Goal: Task Accomplishment & Management: Complete application form

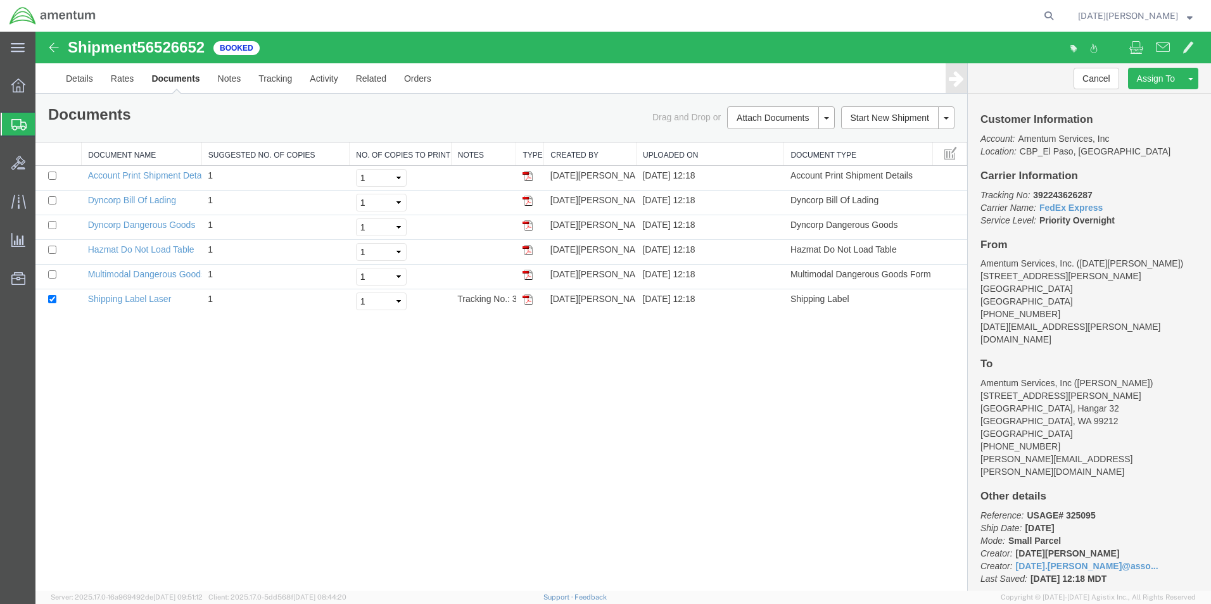
click at [706, 537] on div "Shipment 56526652 6 of 6 Booked Details Rates Documents Notes Tracking Activity…" at bounding box center [623, 311] width 1176 height 559
click at [449, 452] on div "Shipment 56526652 6 of 6 Booked Details Rates Documents Notes Tracking Activity…" at bounding box center [623, 311] width 1176 height 559
click at [446, 422] on div "Shipment 56526652 6 of 6 Booked Details Rates Documents Notes Tracking Activity…" at bounding box center [623, 311] width 1176 height 559
click at [421, 366] on div "Shipment 56526652 6 of 6 Booked Details Rates Documents Notes Tracking Activity…" at bounding box center [623, 311] width 1176 height 559
click at [0, 0] on span "Create from Template" at bounding box center [0, 0] width 0 height 0
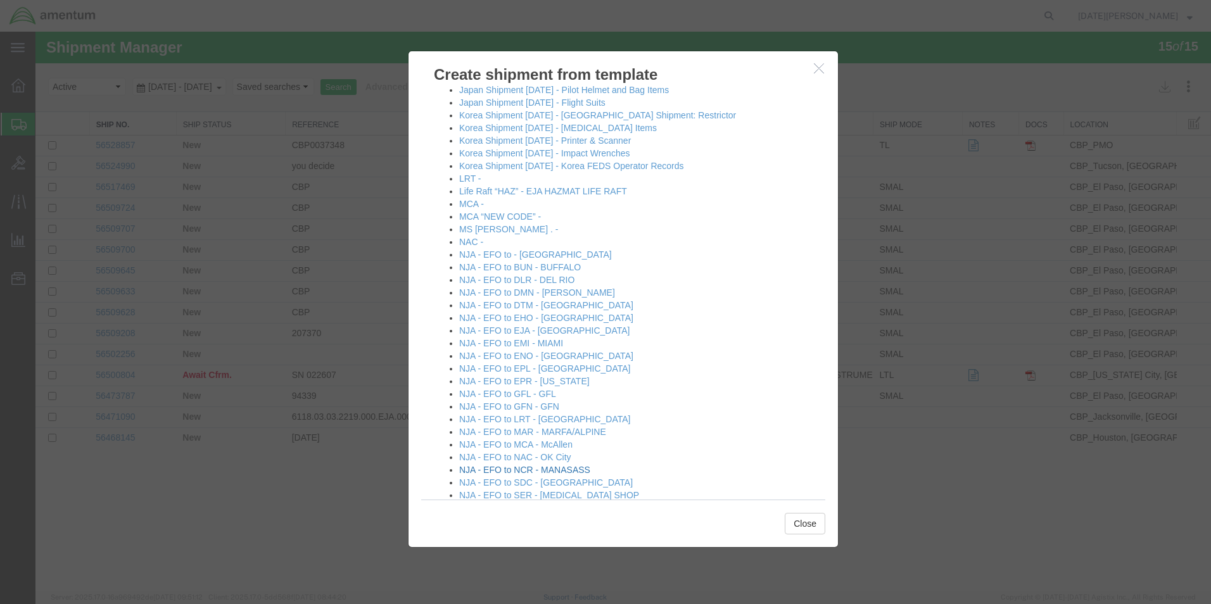
scroll to position [570, 0]
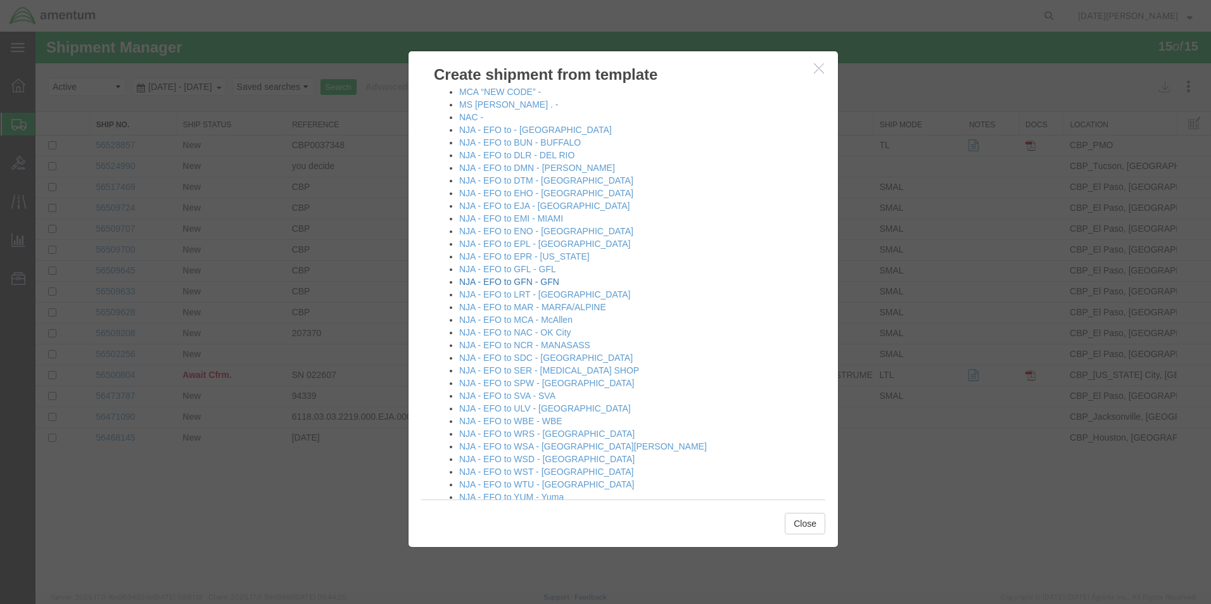
click at [466, 282] on link "NJA - EFO to GFN - GFN" at bounding box center [509, 282] width 100 height 10
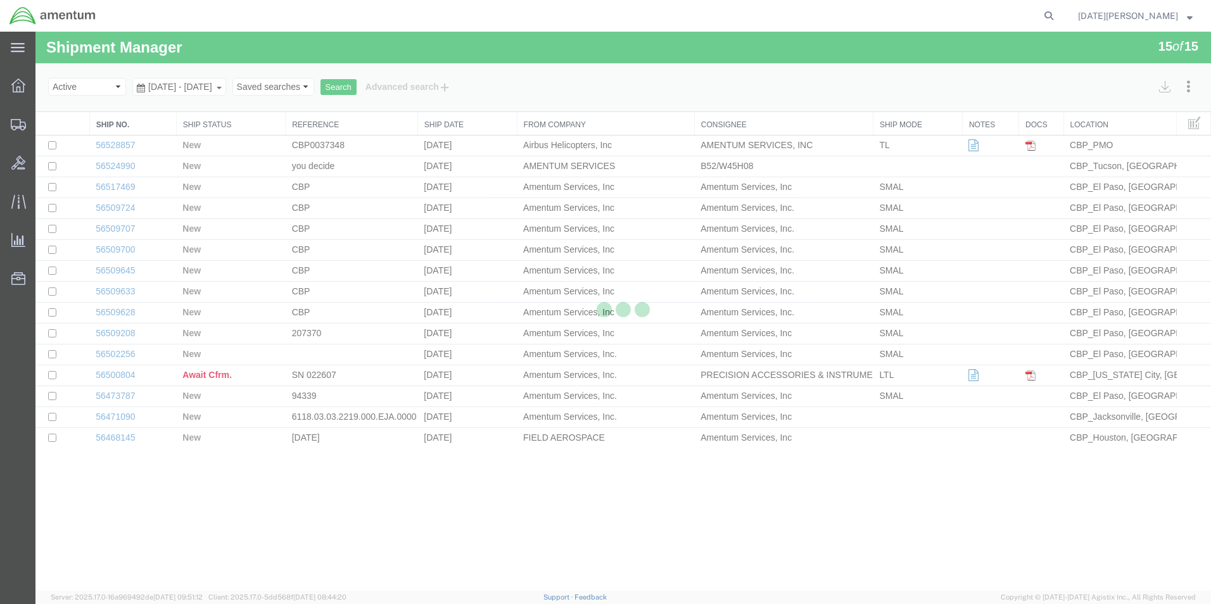
select select "49939"
select select "49926"
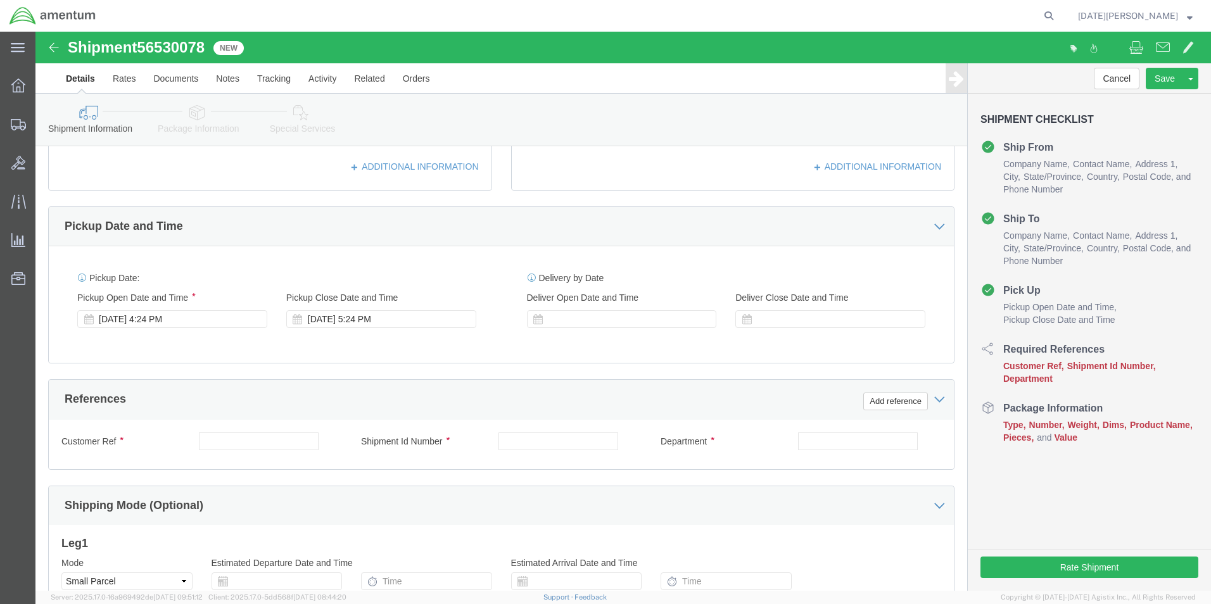
scroll to position [443, 0]
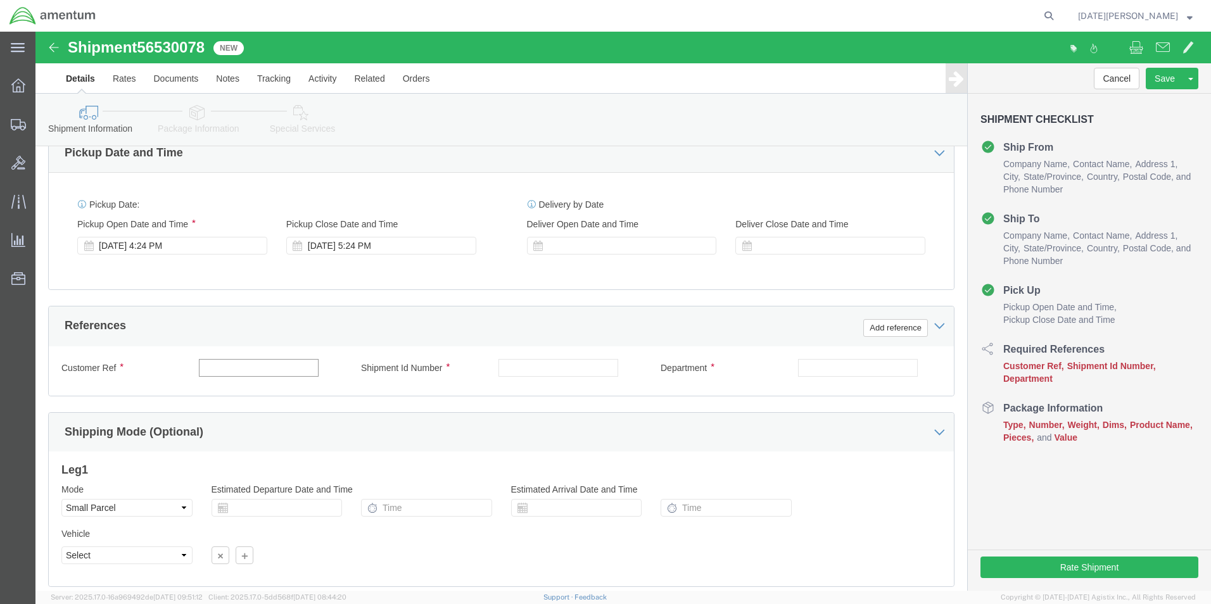
click input "text"
type input "USAGE# 325089"
paste input "USAGE# 325089"
type input "USAGE# 325089"
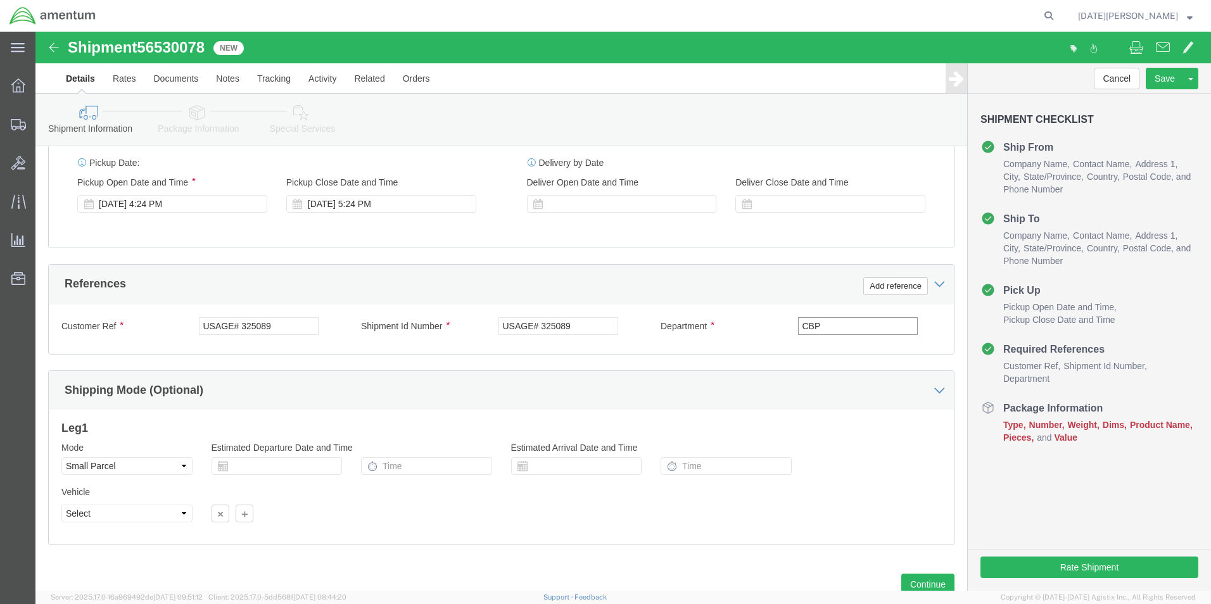
scroll to position [528, 0]
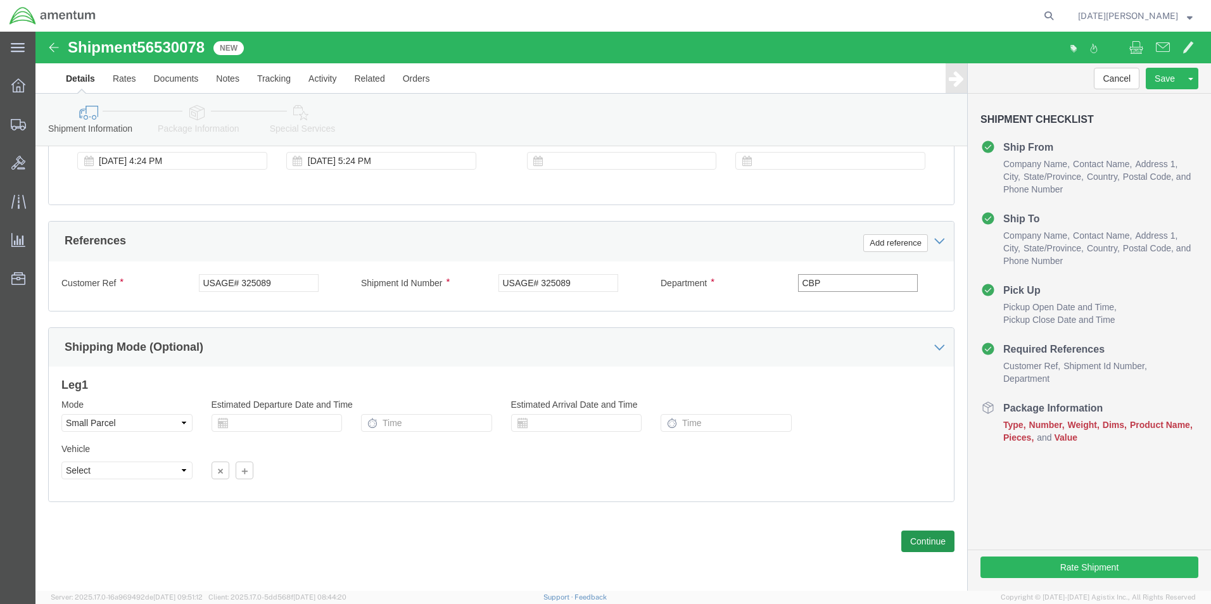
type input "CBP"
click button "Continue"
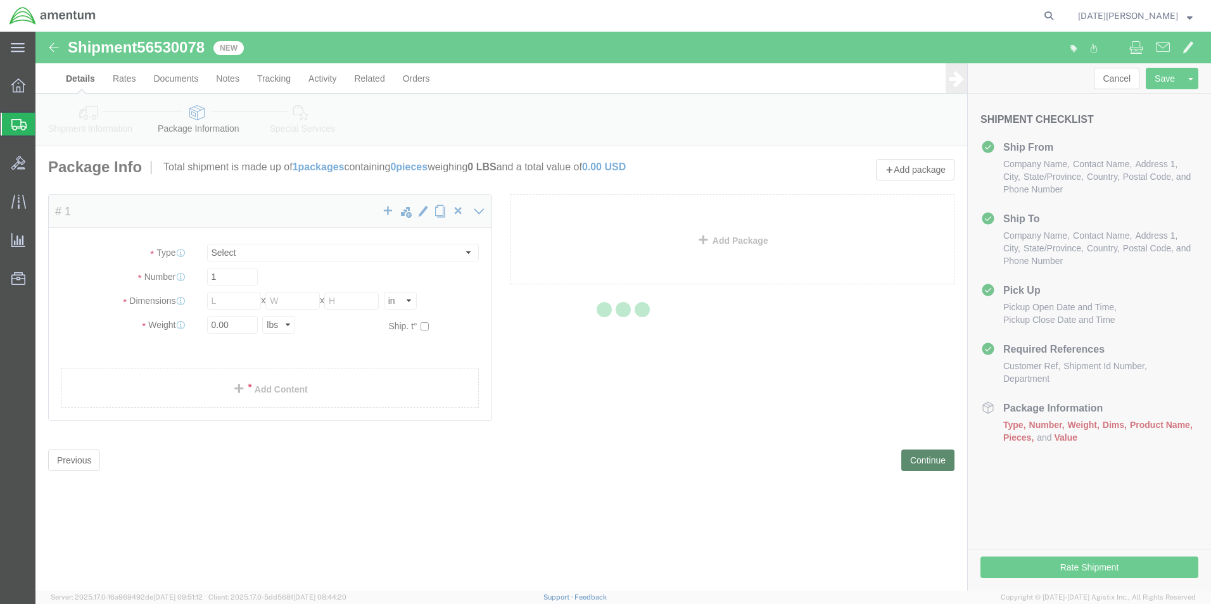
select select "YRPK"
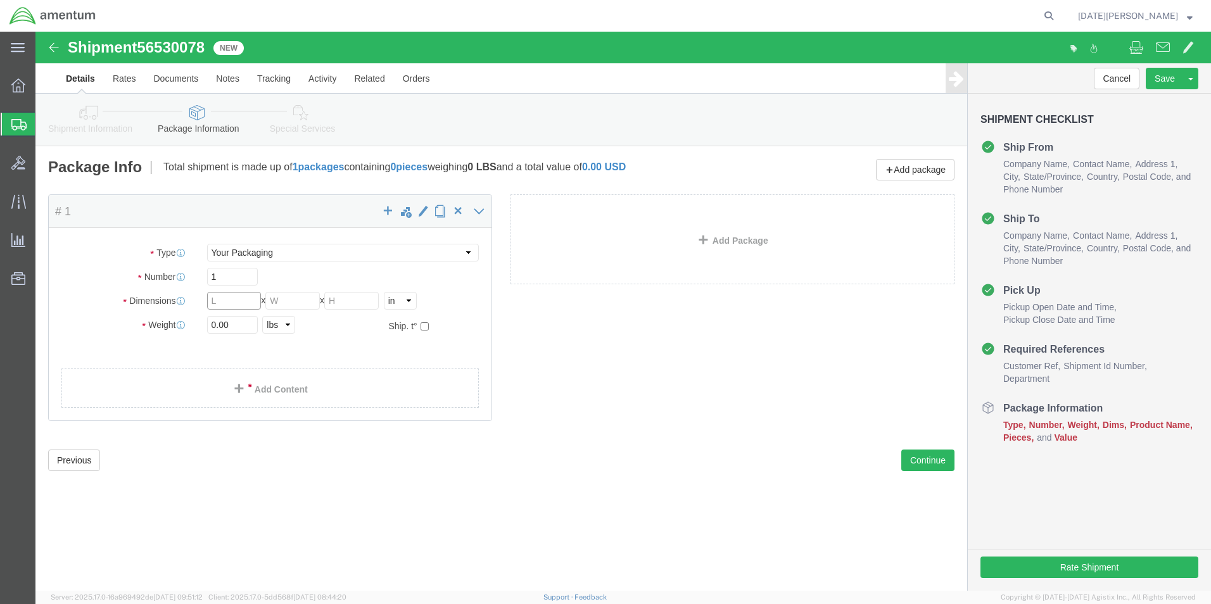
click input "text"
type input "8"
type input "6"
type input "3.00"
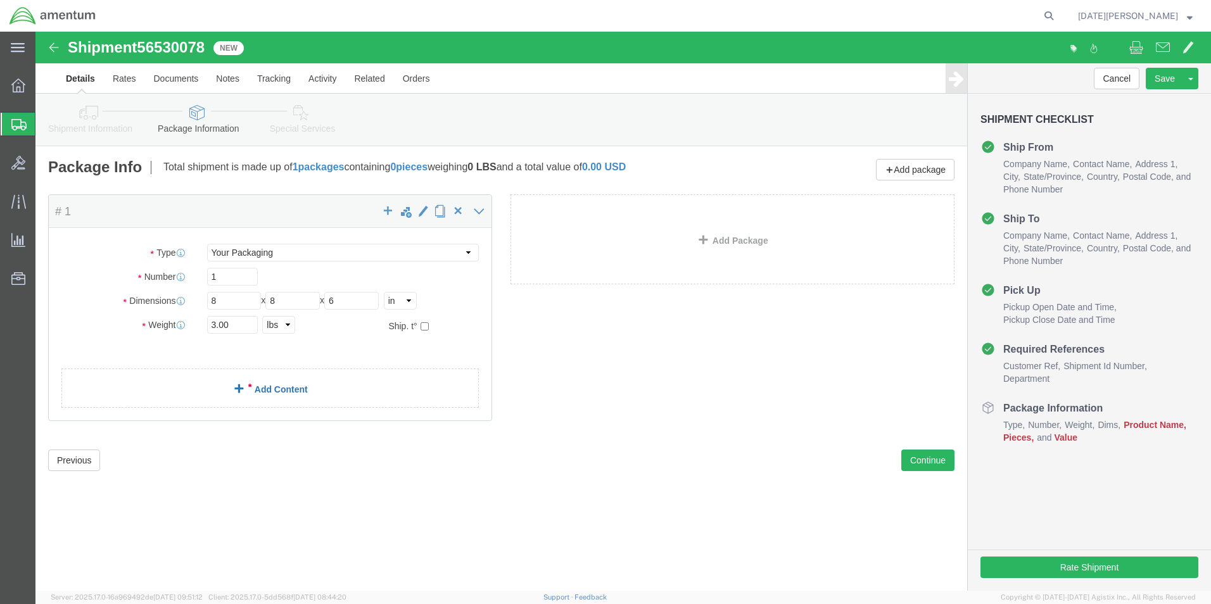
click span
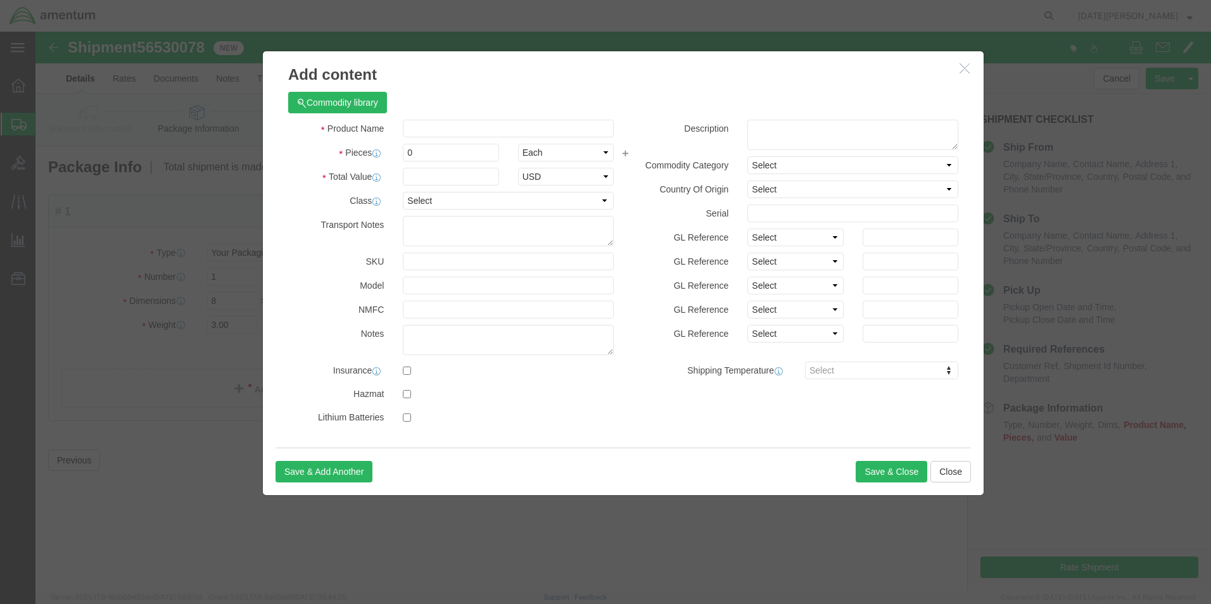
click div "Product Name Pieces 0 Select Bag Barrels 100Board Feet Bottle Box Blister Pack …"
click input "text"
type input "Champion plugs"
click input "0"
type input "1"
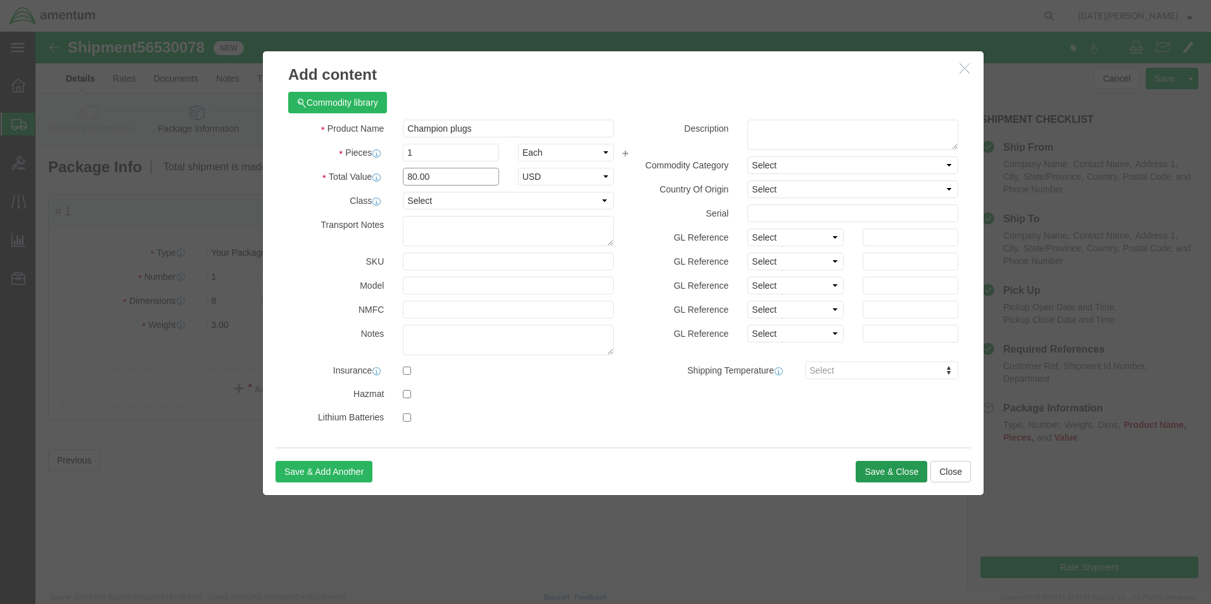
type input "80.00"
click button "Save & Close"
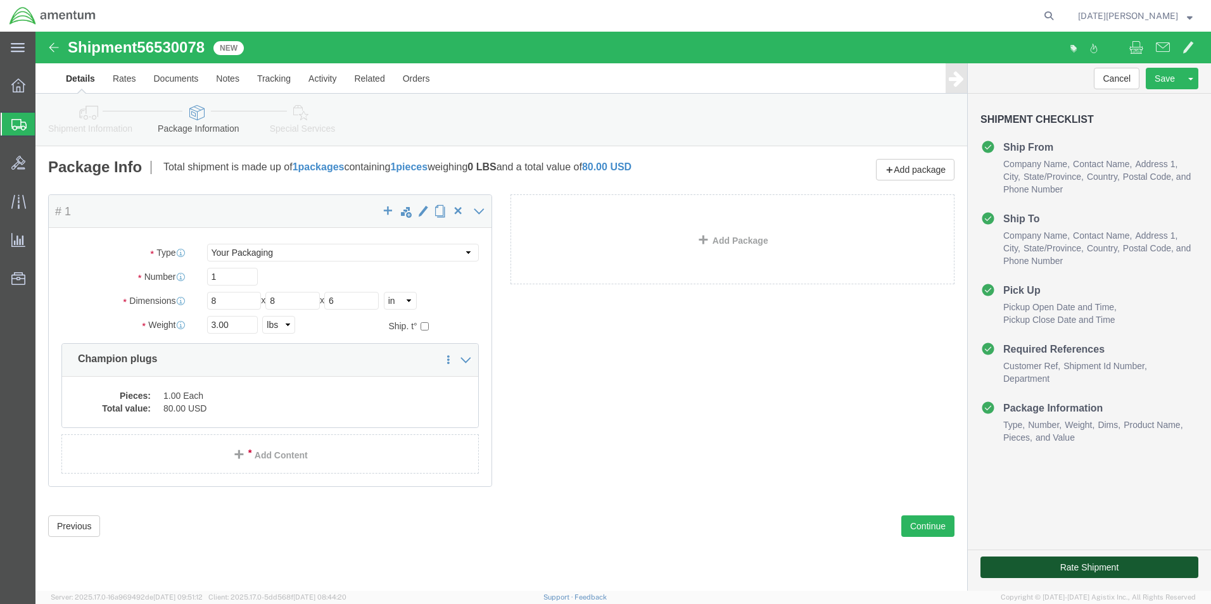
click button "Rate Shipment"
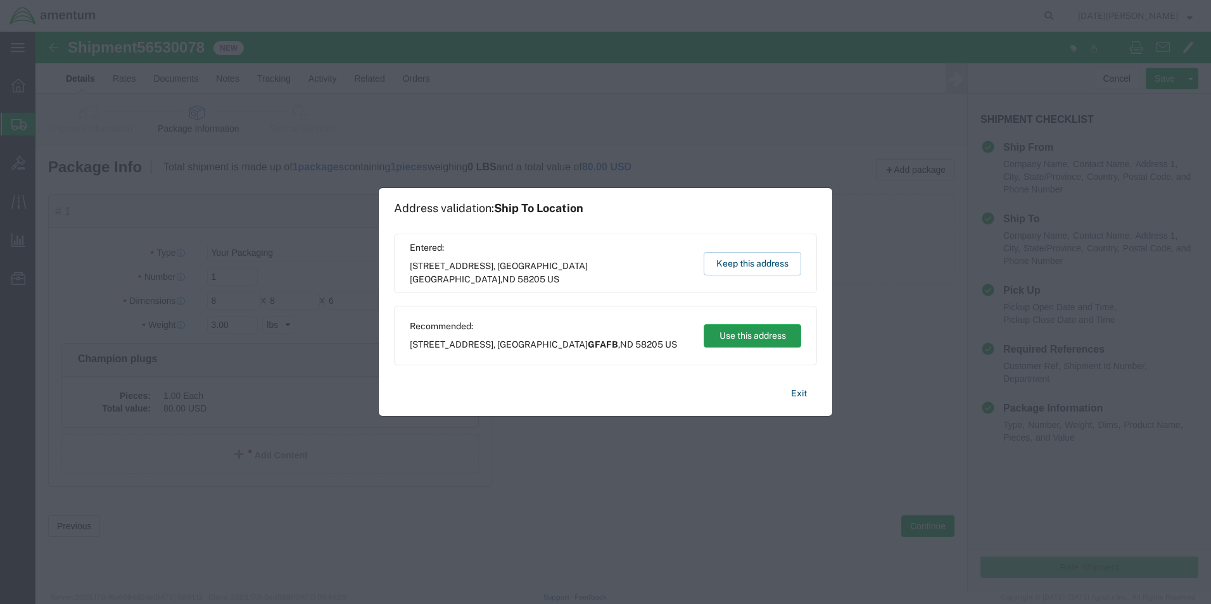
click at [743, 341] on button "Use this address" at bounding box center [753, 335] width 98 height 23
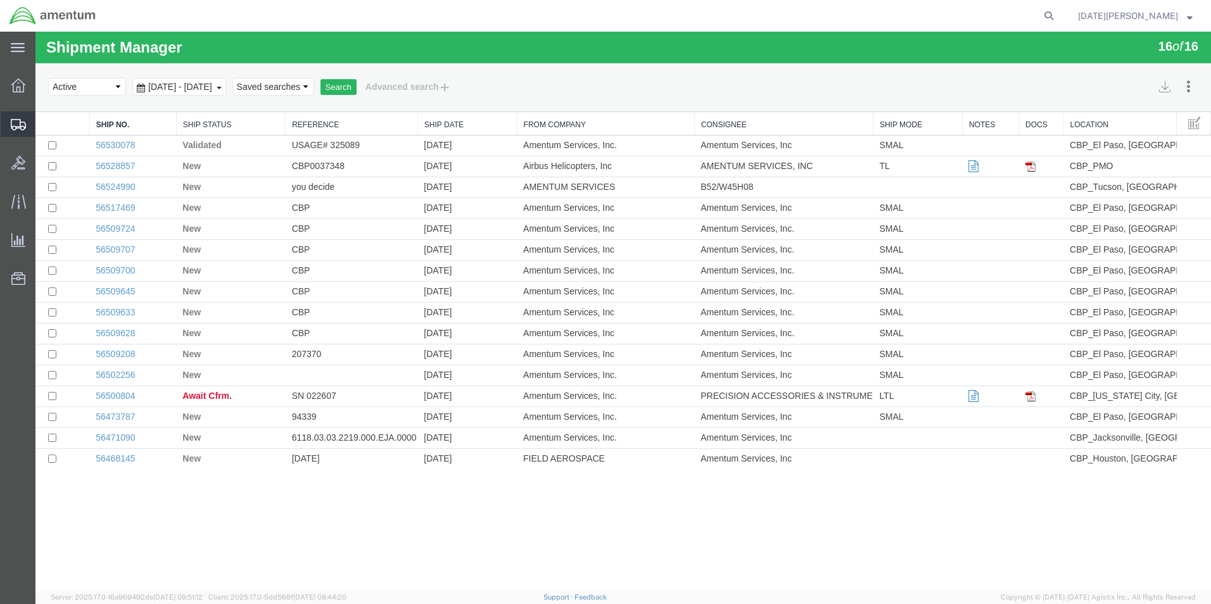
click at [0, 0] on span "Create from Template" at bounding box center [0, 0] width 0 height 0
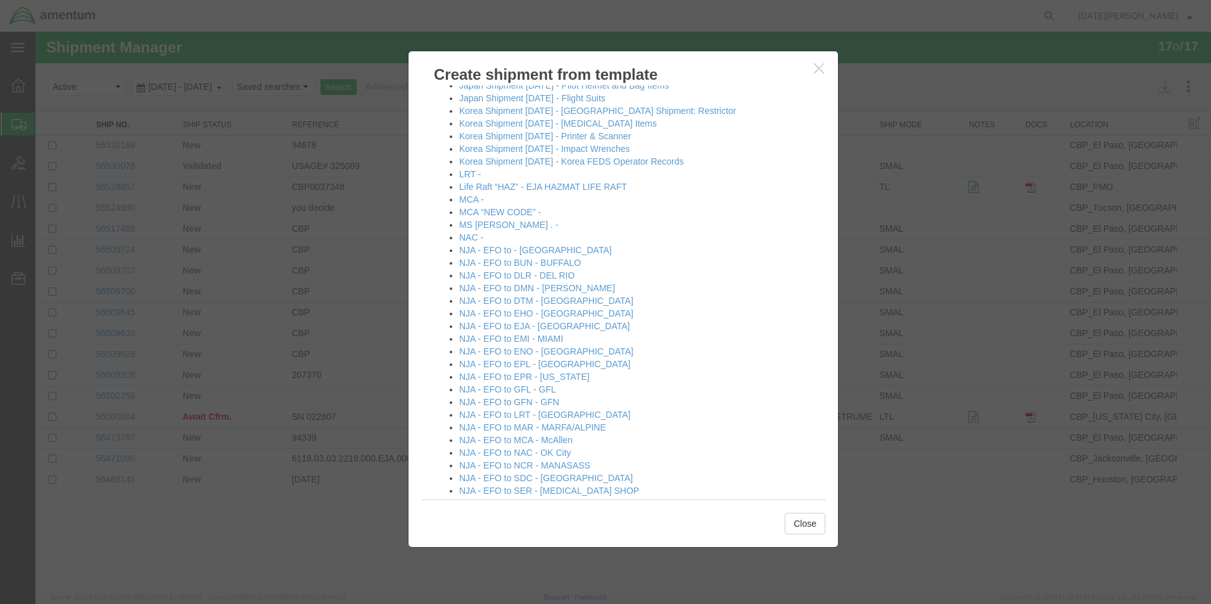
scroll to position [570, 0]
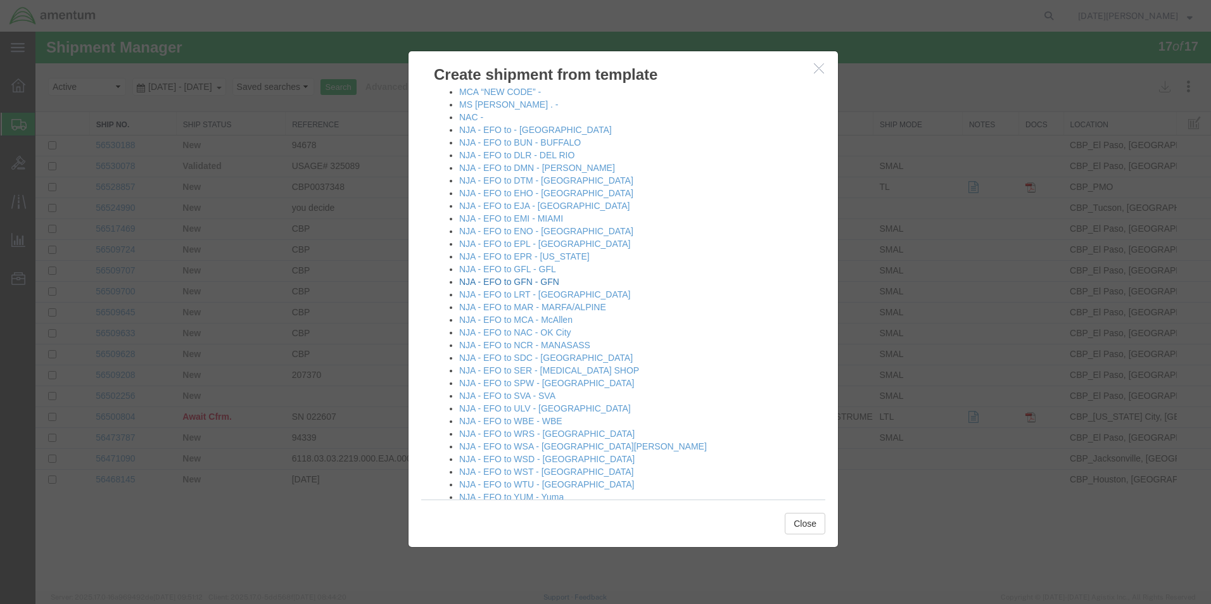
click at [555, 284] on link "NJA - EFO to GFN - GFN" at bounding box center [509, 282] width 100 height 10
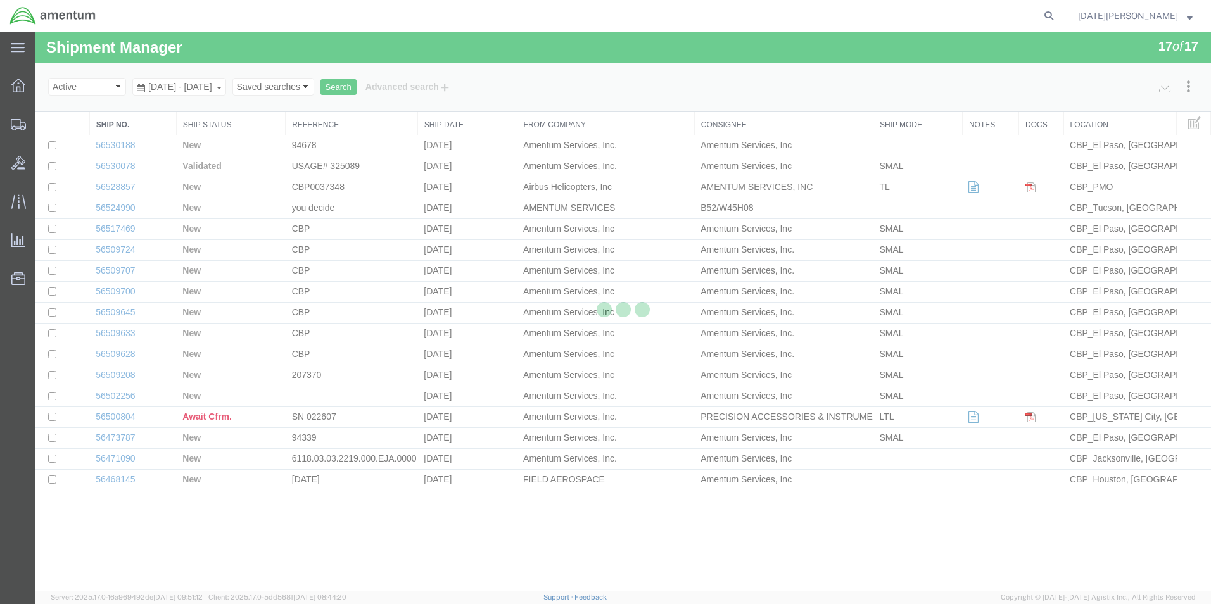
select select "49939"
select select "49926"
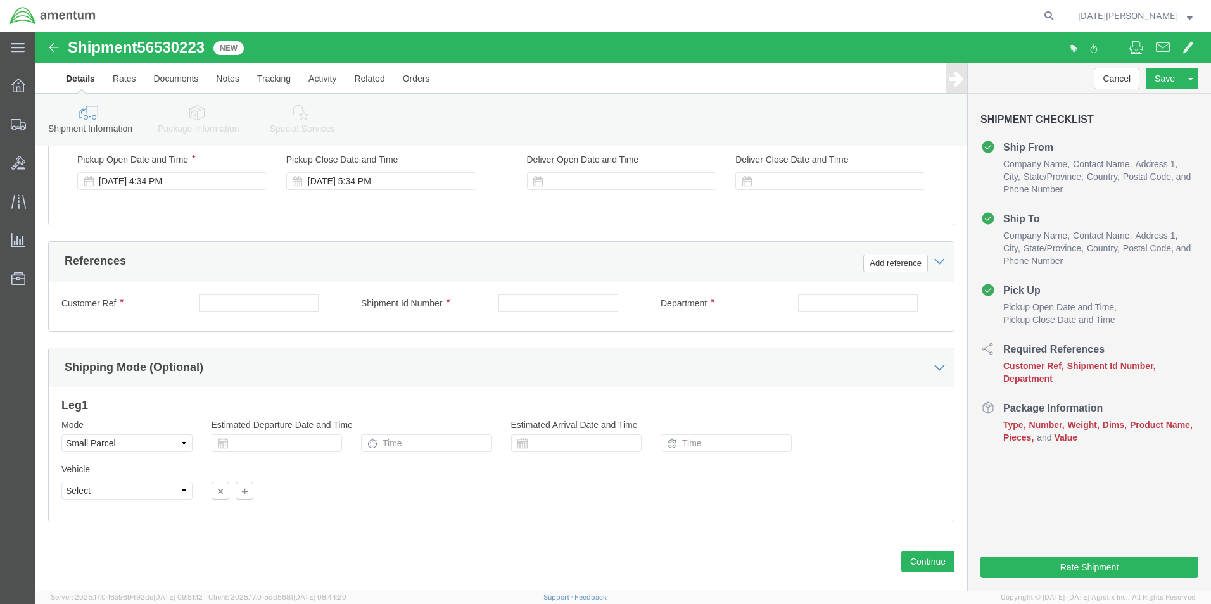
scroll to position [528, 0]
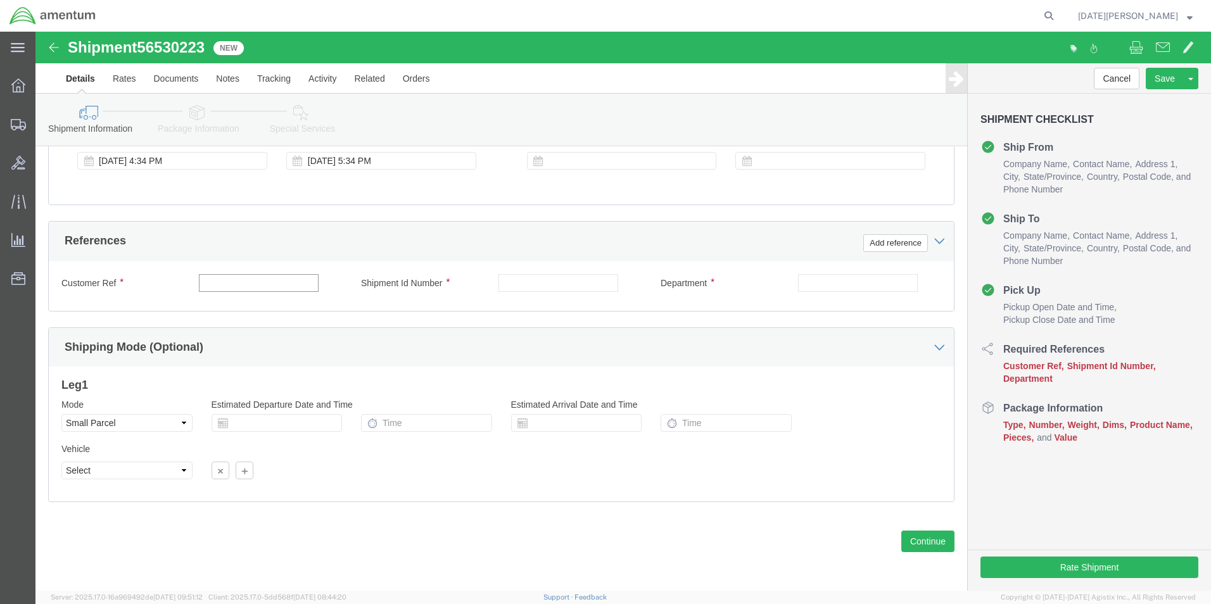
click input "text"
paste input "text"
type input "USAGE# 325089"
paste input "USAGE# 325089"
type input "USAGE# 325089"
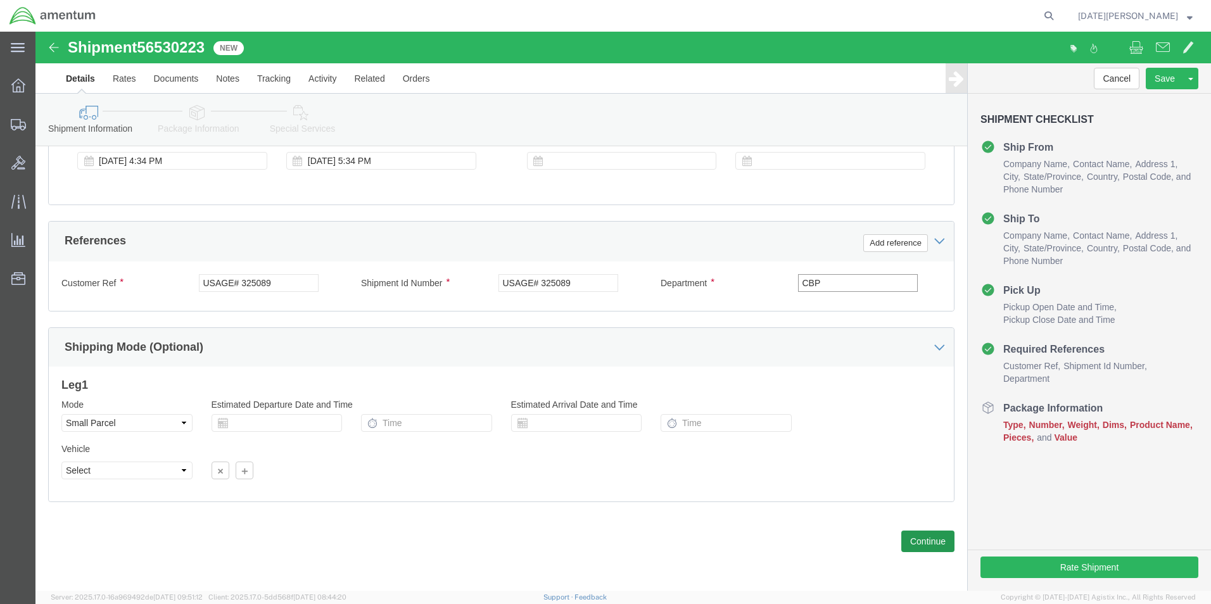
type input "CBP"
click button "Continue"
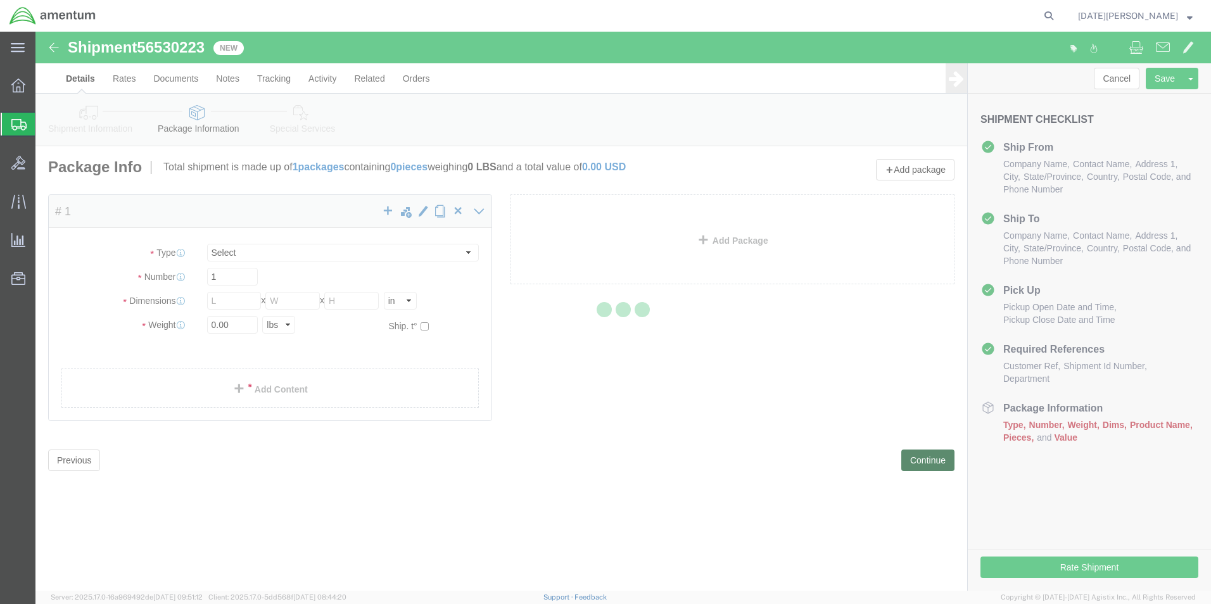
select select "YRPK"
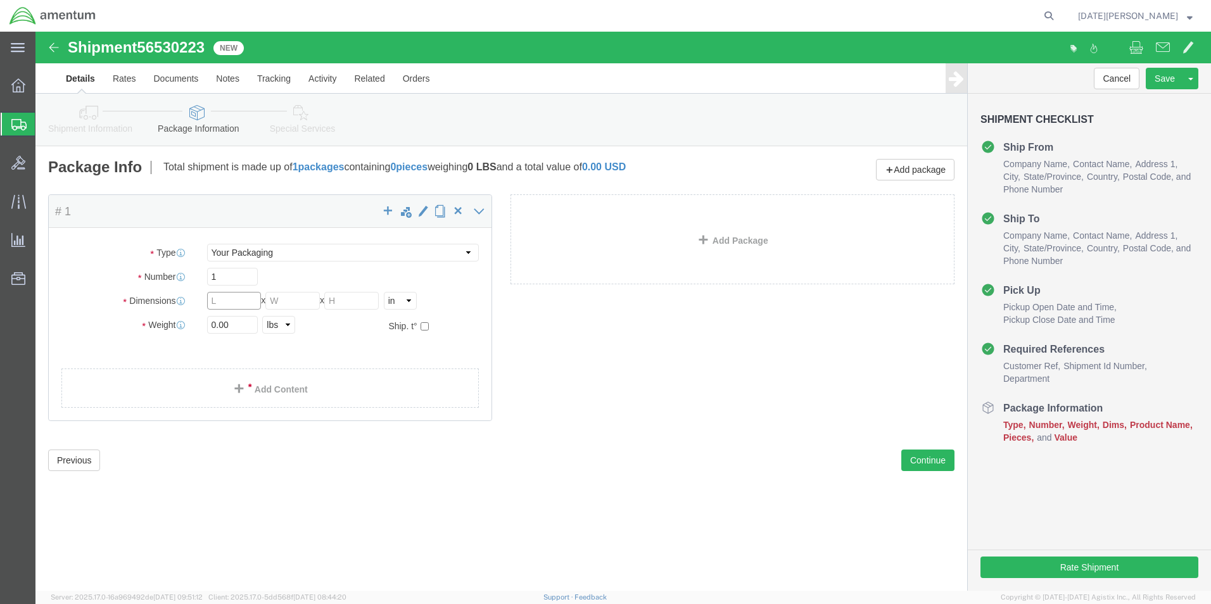
click input "text"
type input "8"
type input "6"
type input "3.00"
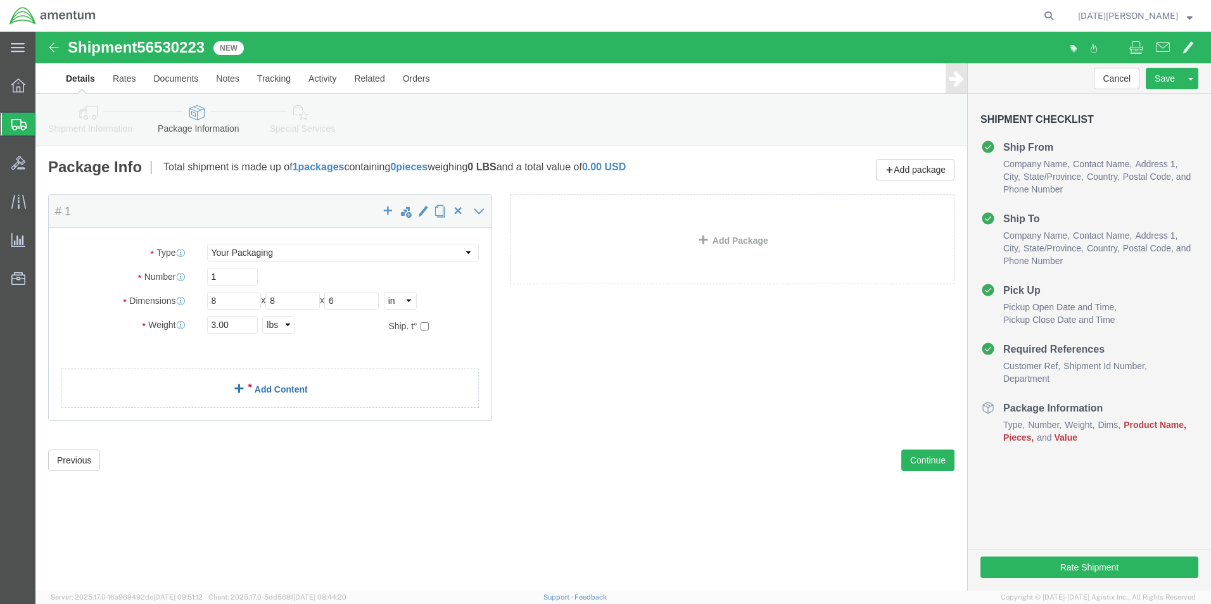
click div "Package Content # 1 x Package Type Select Bale(s) Basket(s) Bolt(s) Bottle(s) B…"
click span
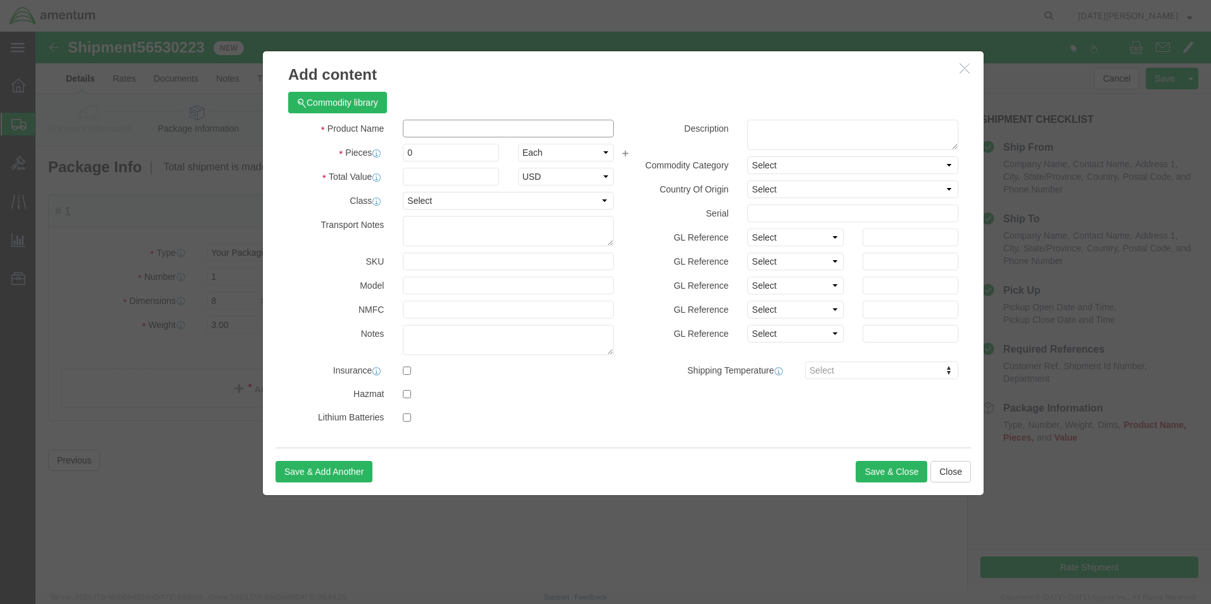
click input "text"
type input "SPARK PLUGS"
click div "Name: SPARK PLUGS Sku: 691043 Model: Description:"
select select
checkbox input "false"
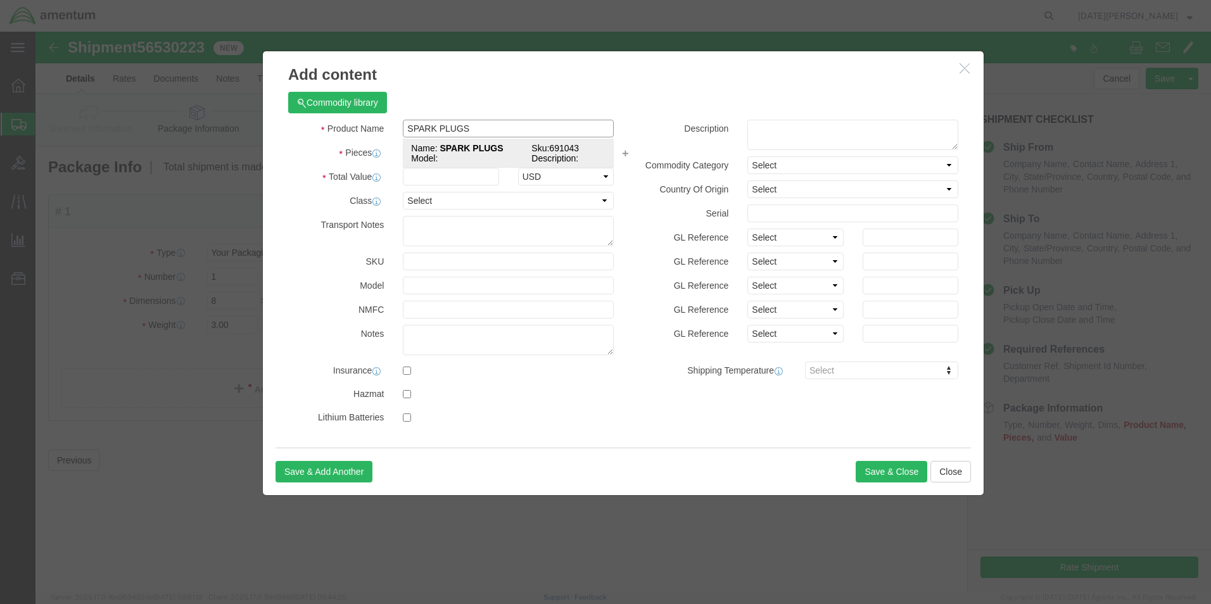
type input "691043"
type input "SPARK PLUGS"
click input "text"
type input "1"
click input "text"
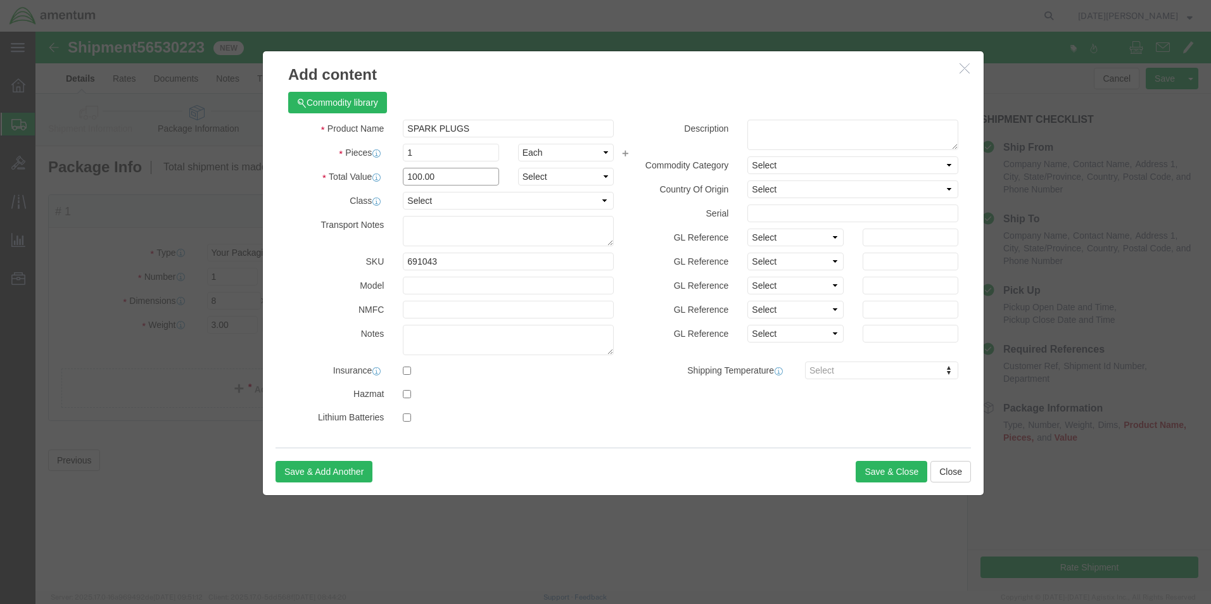
type input "100.00"
click div "Save & Add Another Save & Close Close"
click button "Save & Close"
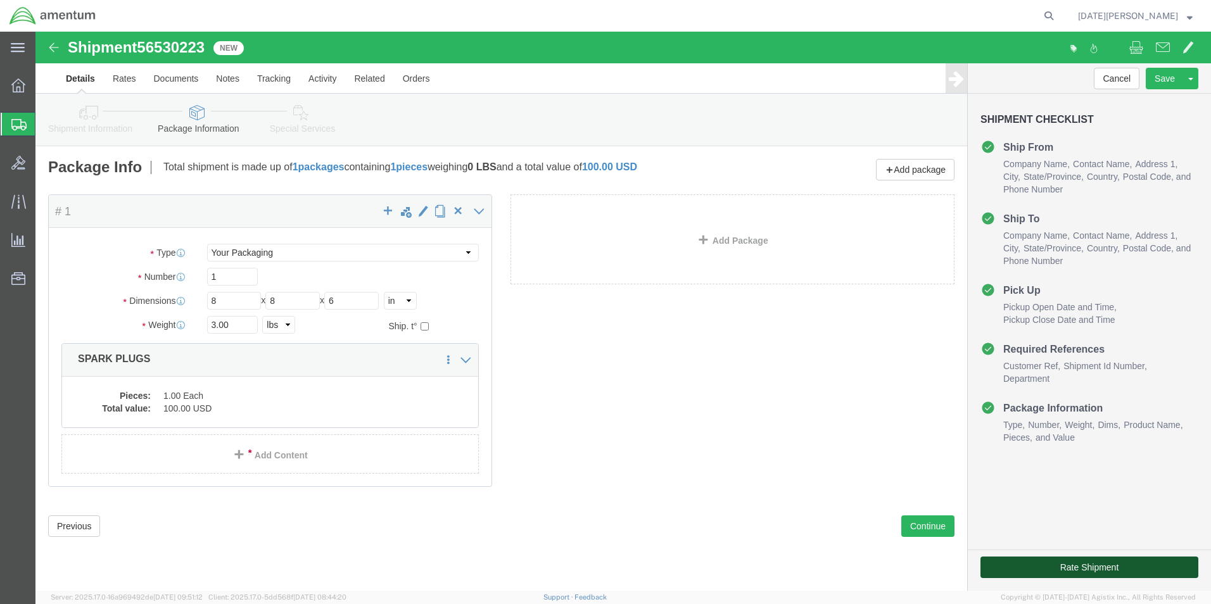
click button "Rate Shipment"
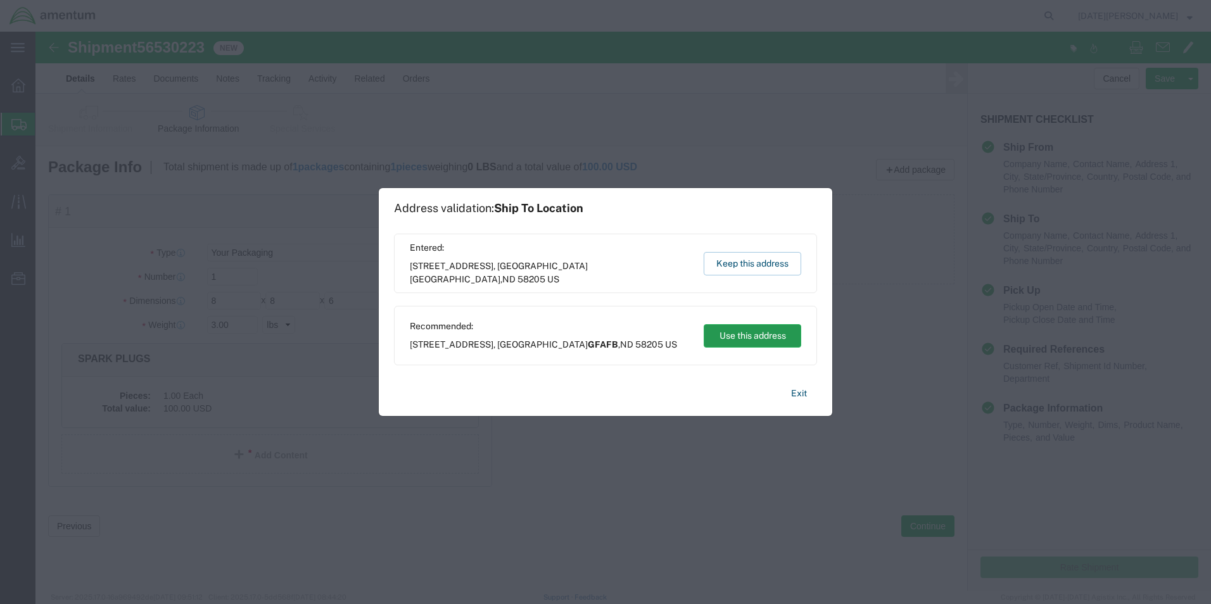
drag, startPoint x: 756, startPoint y: 340, endPoint x: 720, endPoint y: 307, distance: 48.0
click at [756, 339] on button "Use this address" at bounding box center [753, 335] width 98 height 23
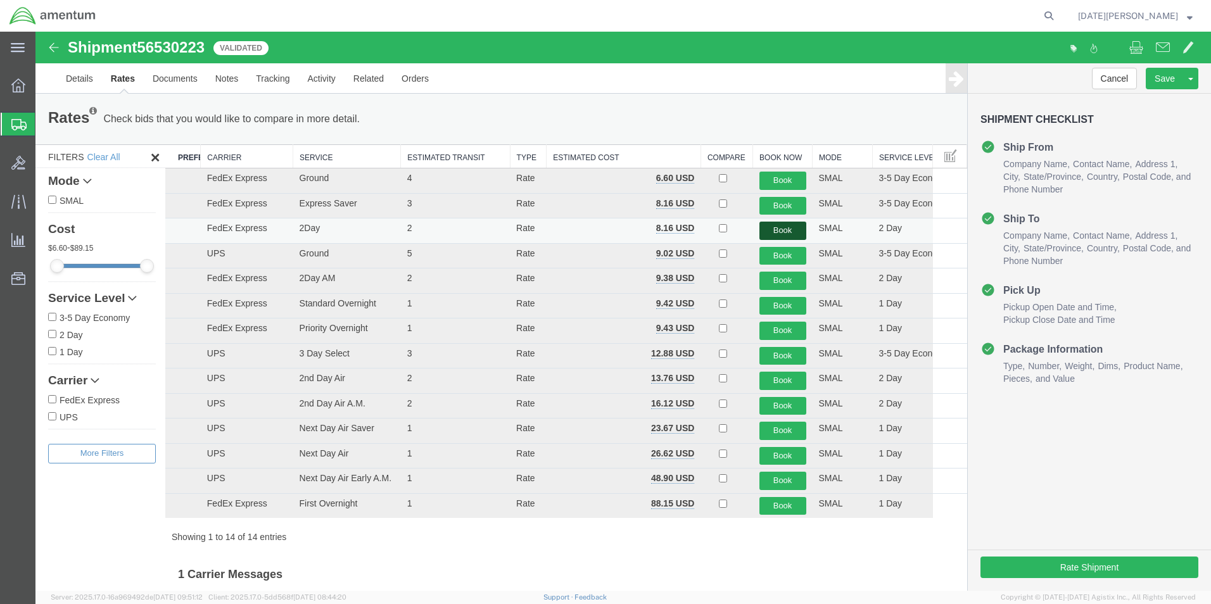
click at [765, 229] on button "Book" at bounding box center [783, 231] width 47 height 18
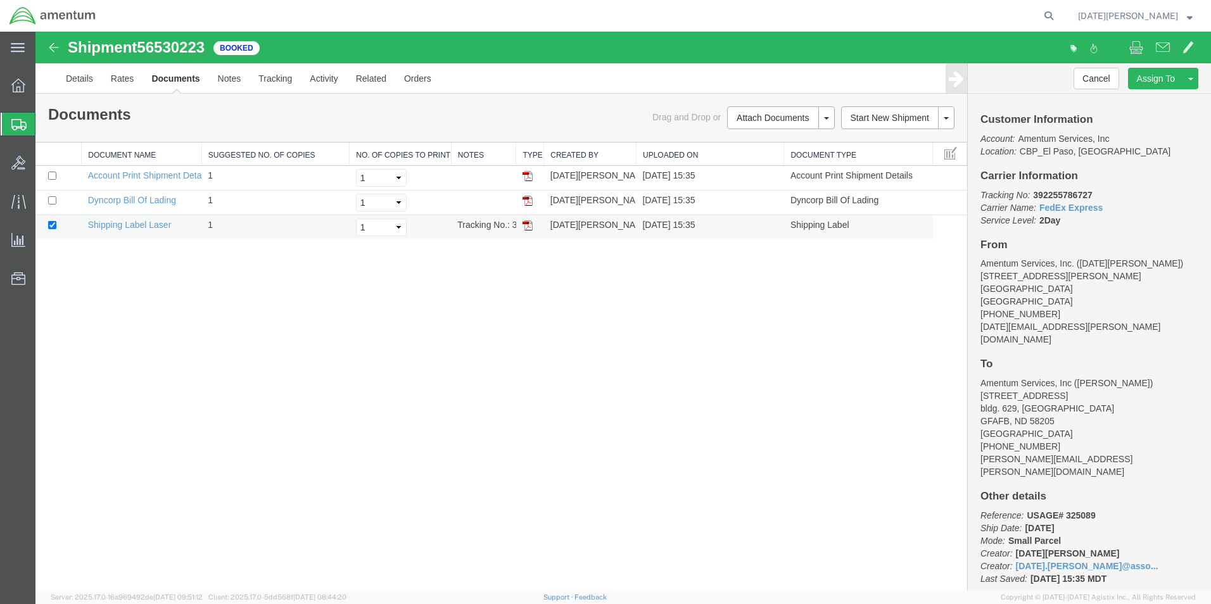
click at [528, 230] on img at bounding box center [528, 225] width 10 height 10
click at [0, 0] on span "Create from Template" at bounding box center [0, 0] width 0 height 0
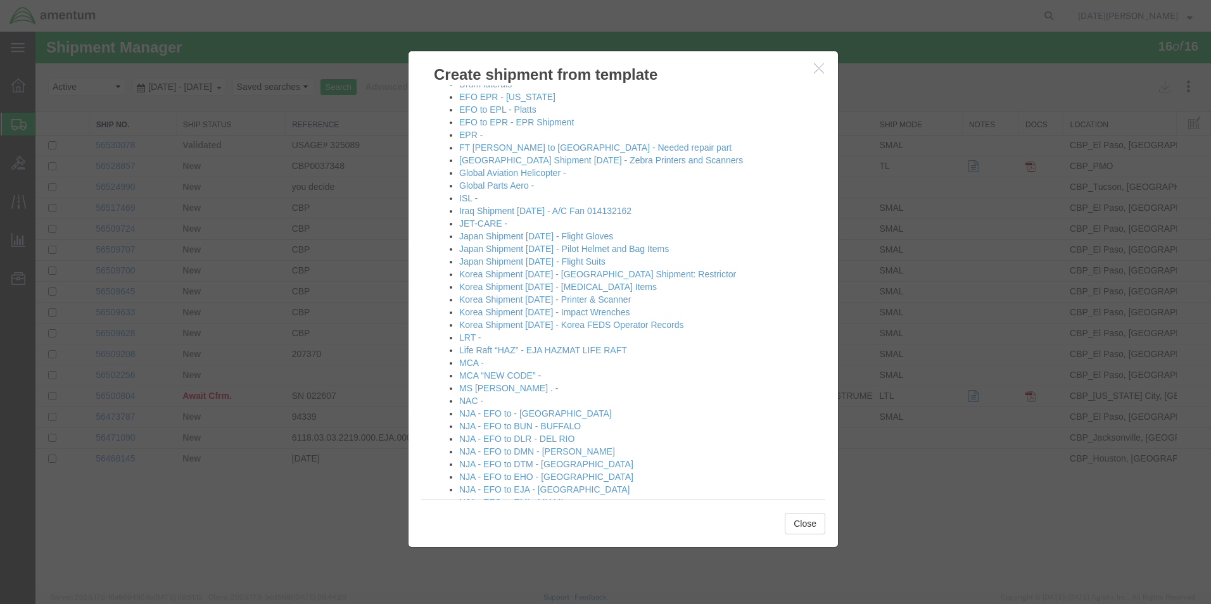
scroll to position [443, 0]
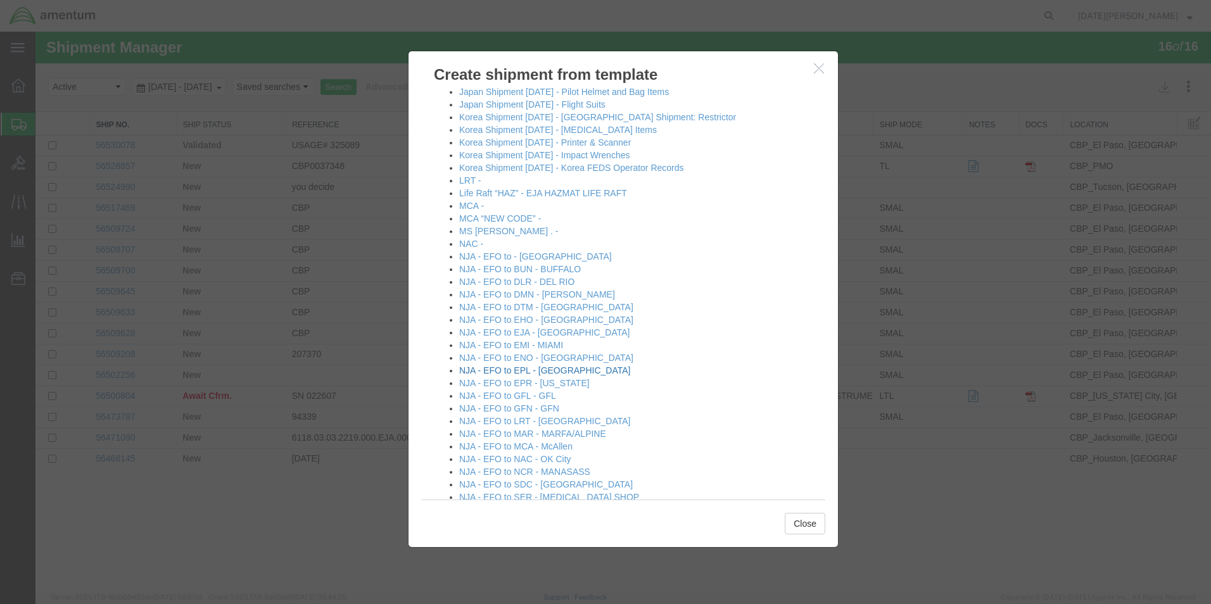
click at [569, 371] on link "NJA - EFO to EPL - [GEOGRAPHIC_DATA]" at bounding box center [544, 371] width 171 height 10
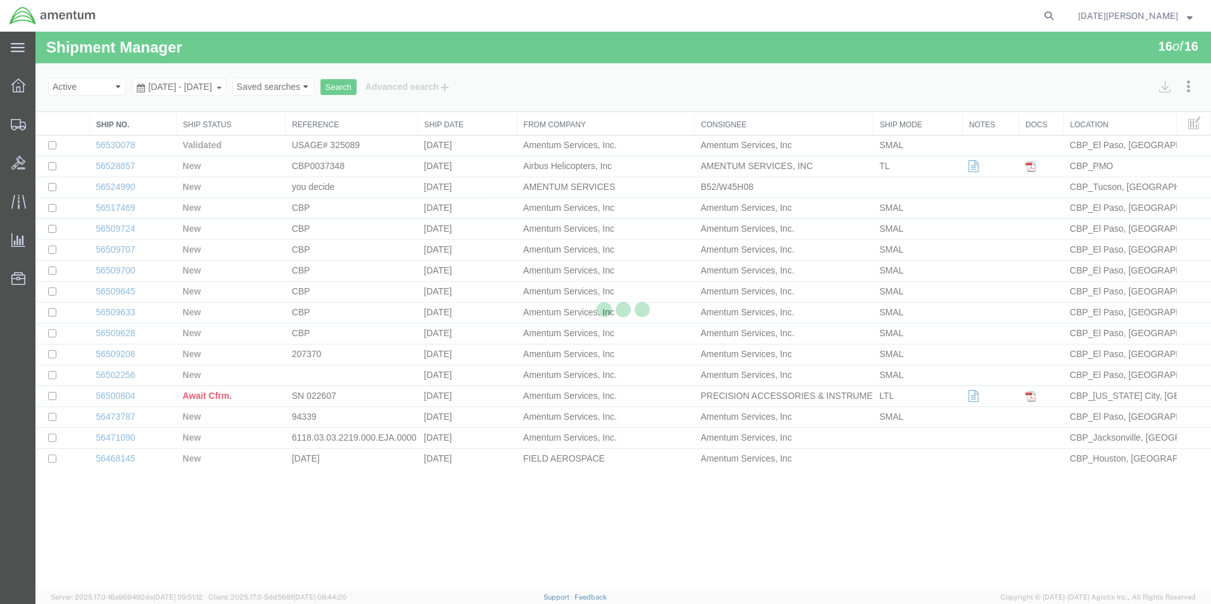
select select "49939"
select select "49927"
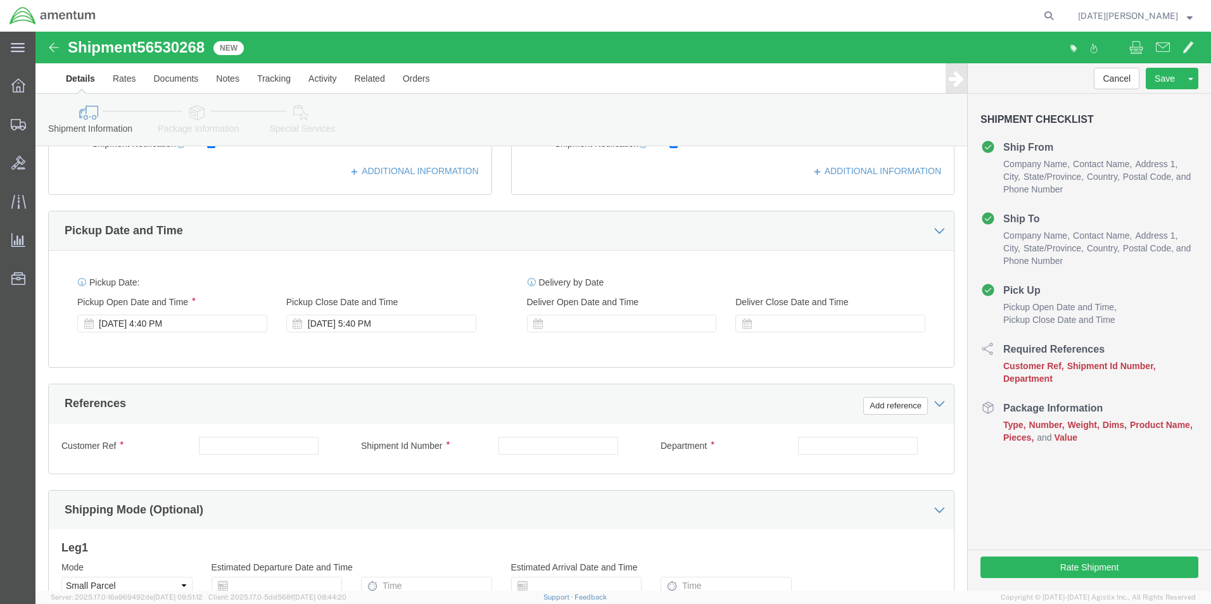
scroll to position [380, 0]
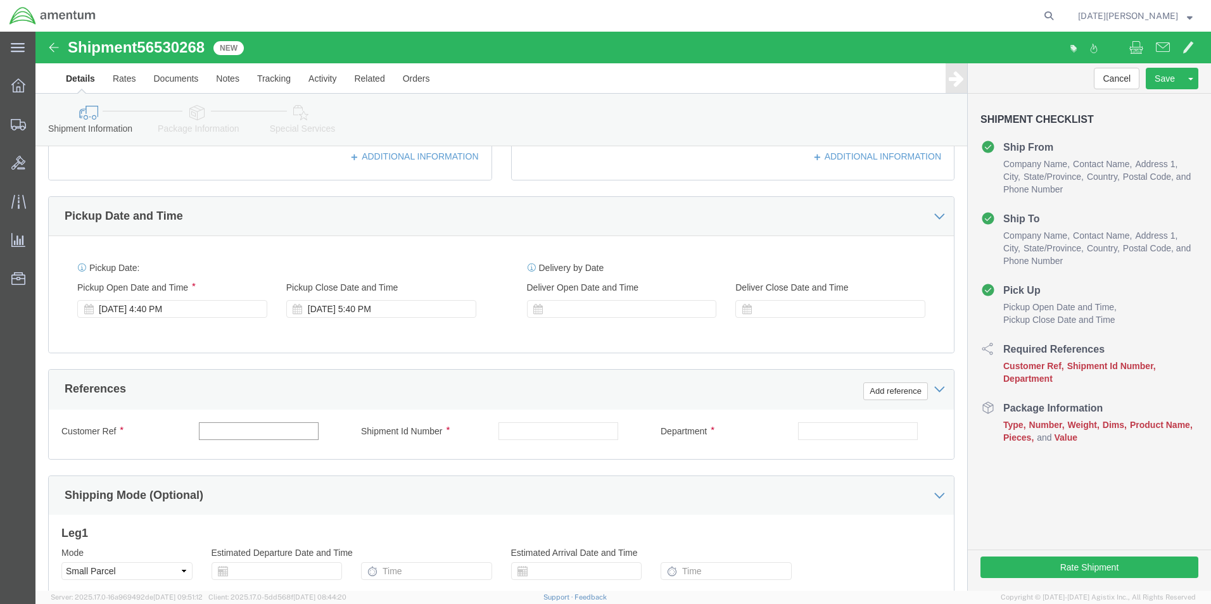
click input "text"
type input "Flight Records"
paste input "Flight Records"
type input "Flight Records"
drag, startPoint x: 782, startPoint y: 398, endPoint x: 740, endPoint y: 409, distance: 43.3
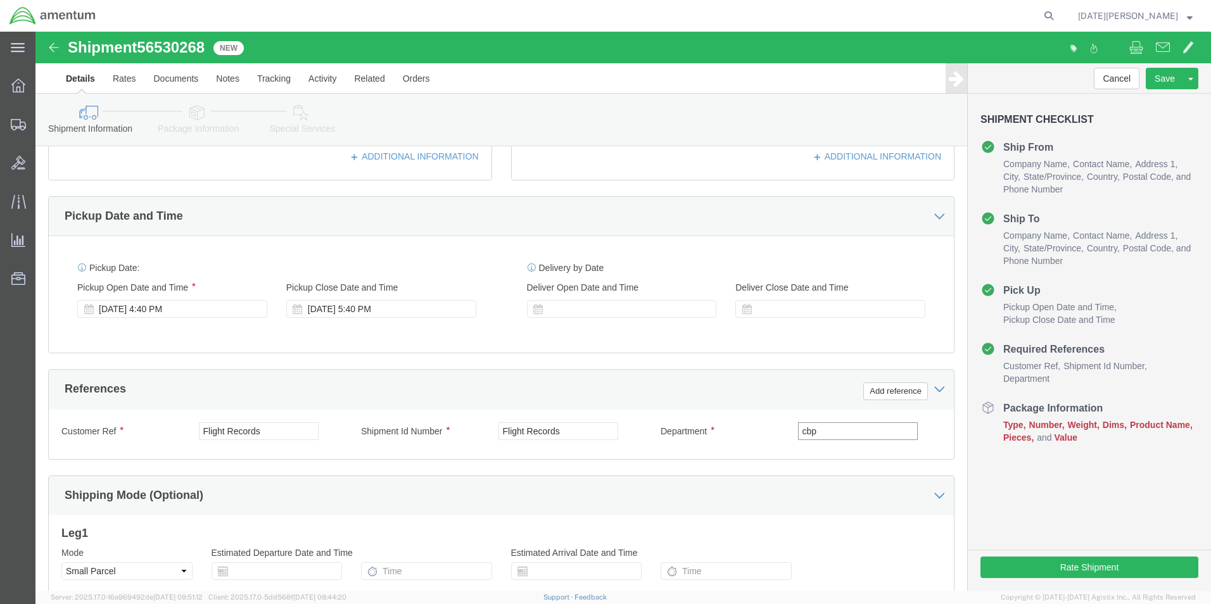
click div "Department cbp"
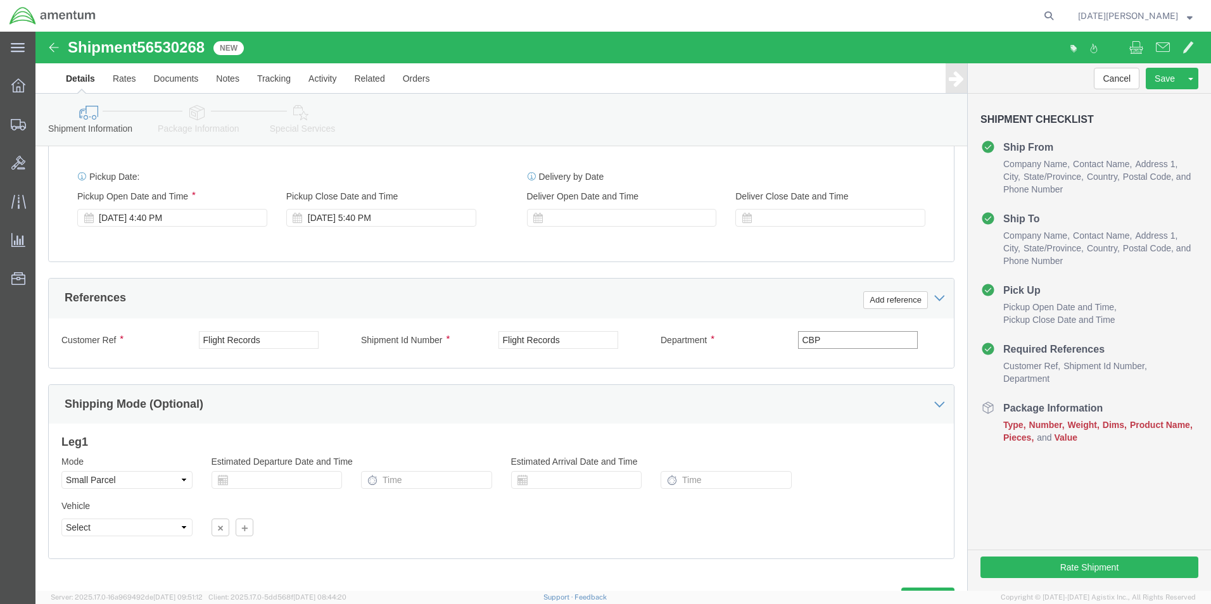
scroll to position [528, 0]
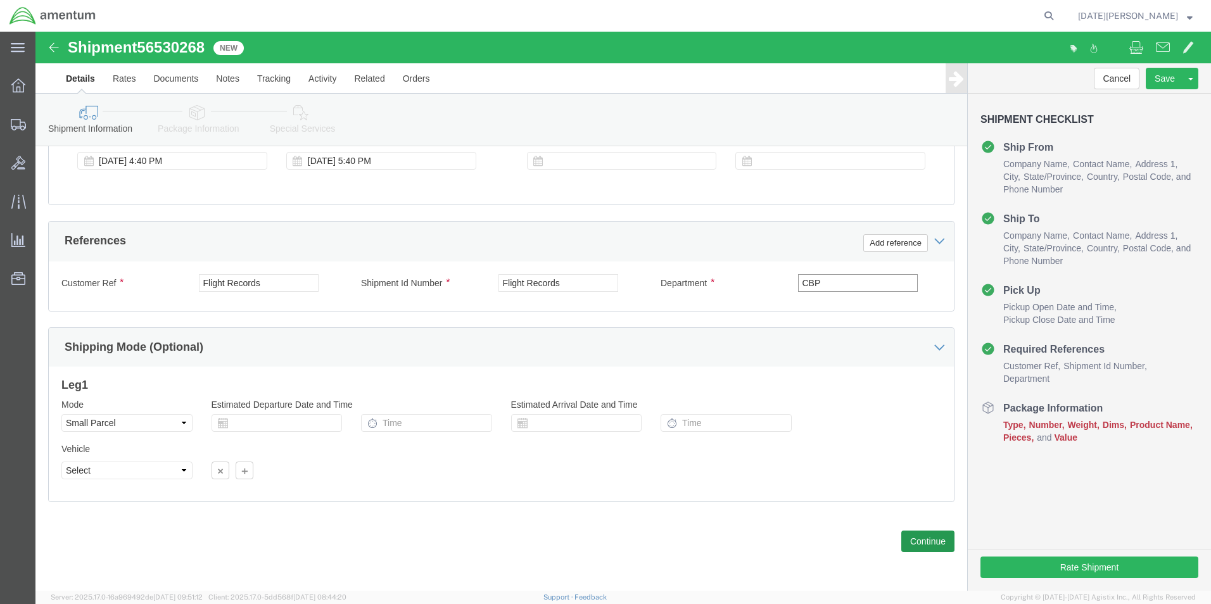
type input "CBP"
click button "Continue"
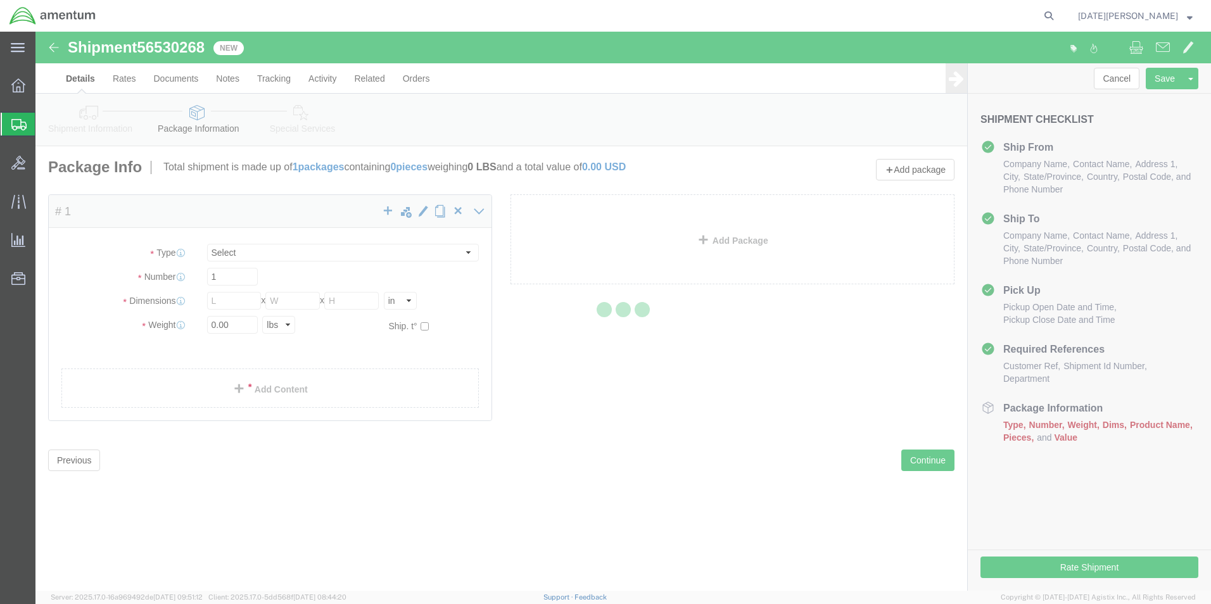
select select "YRPK"
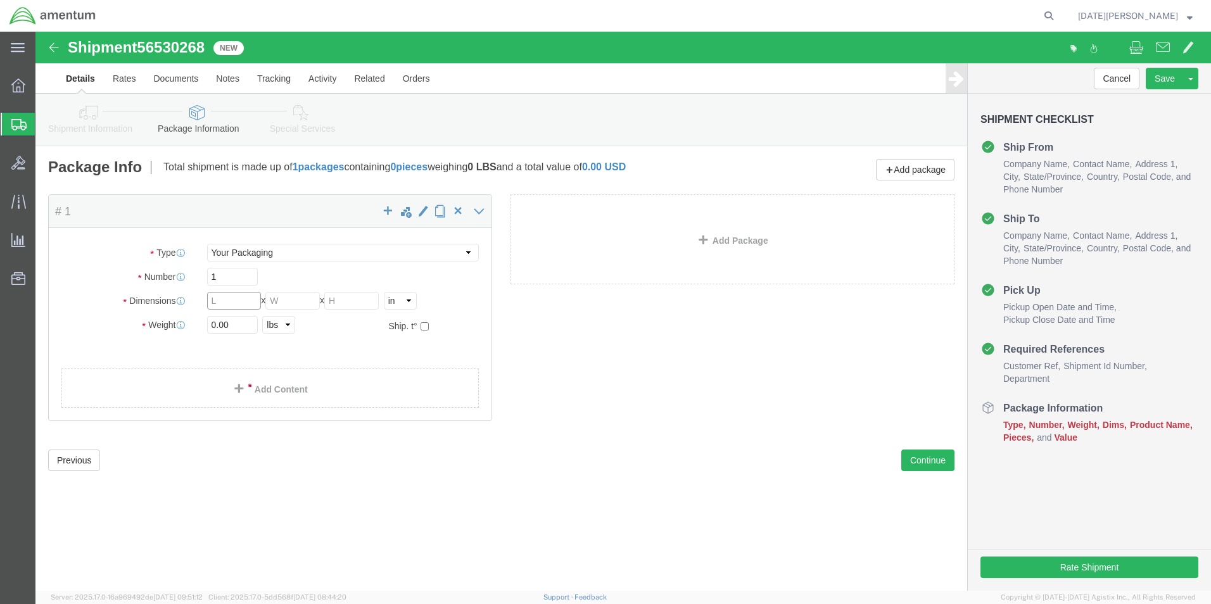
click input "text"
type input "1"
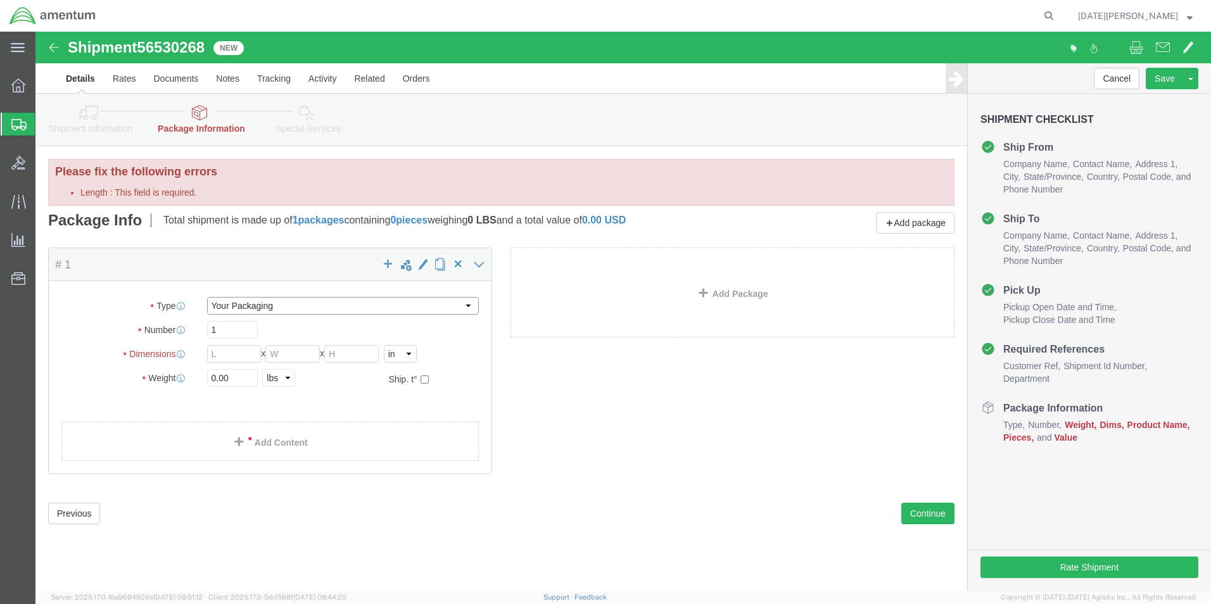
click select "Select Bale(s) Basket(s) Bolt(s) Bottle(s) Buckets Bulk Bundle(s) Can(s) Cardbo…"
select select "MBX"
click select "Select Bale(s) Basket(s) Bolt(s) Bottle(s) Buckets Bulk Bundle(s) Can(s) Cardbo…"
type input "13.00"
type input "11.50"
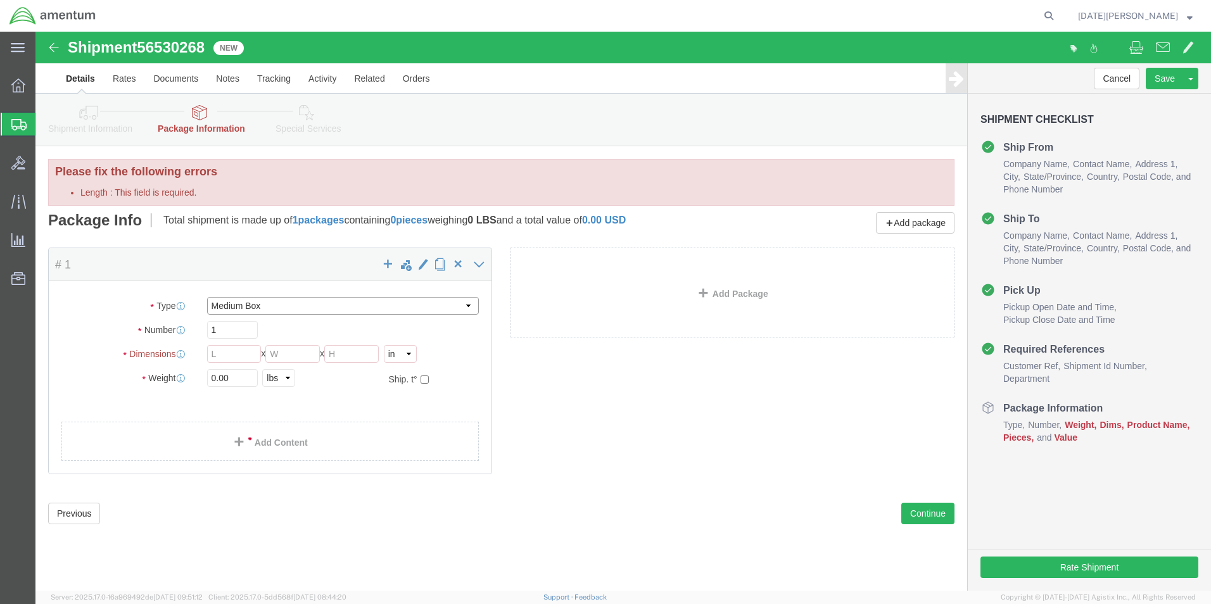
type input "2.50"
drag, startPoint x: 212, startPoint y: 347, endPoint x: 166, endPoint y: 354, distance: 46.1
click div "0.00 Select kgs lbs"
type input "3.00"
click div "Package Content # 1 1 x Medium Box Package Type Select Bale(s) Basket(s) Bolt(s…"
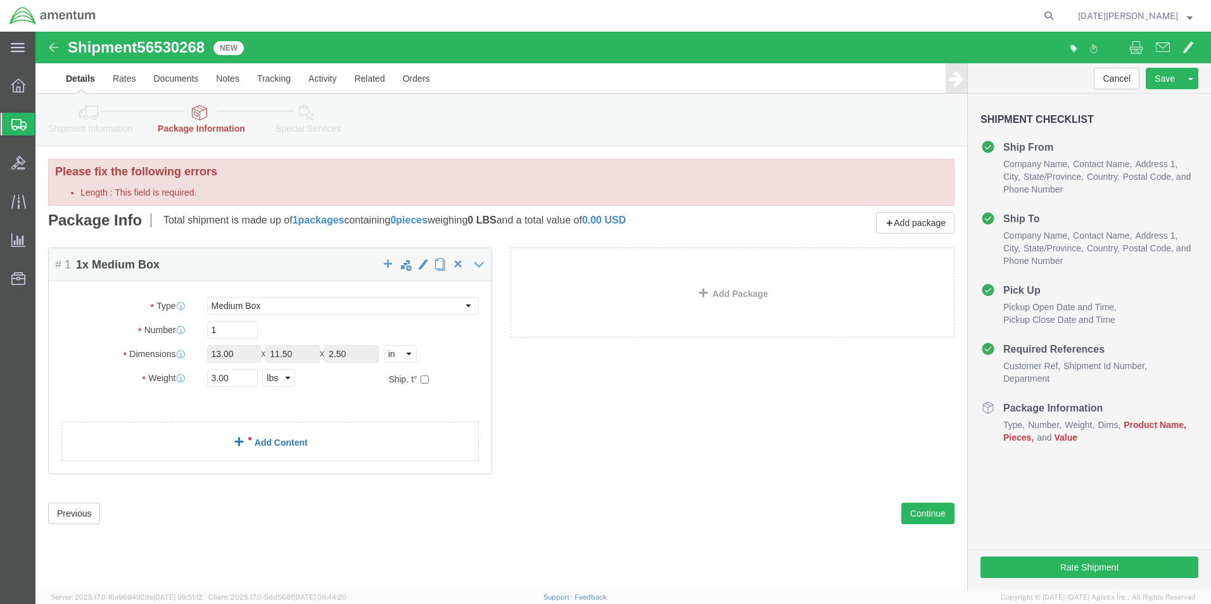
click span
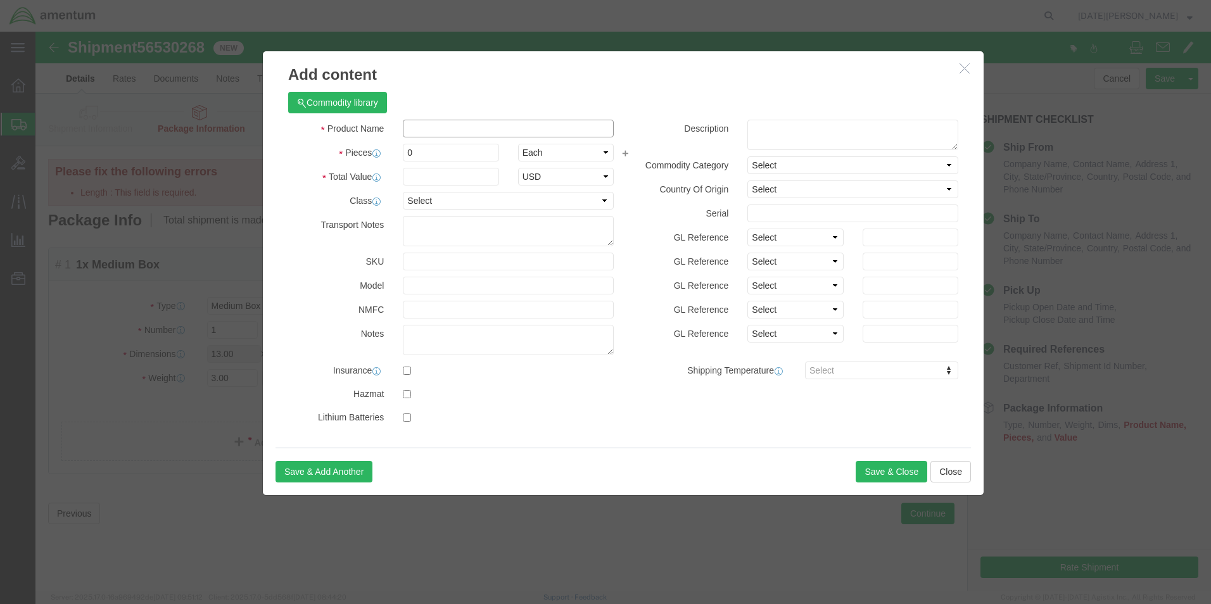
click input "text"
type input "FLIGHT RECORDS"
type input "11"
click input "text"
type input "15.00"
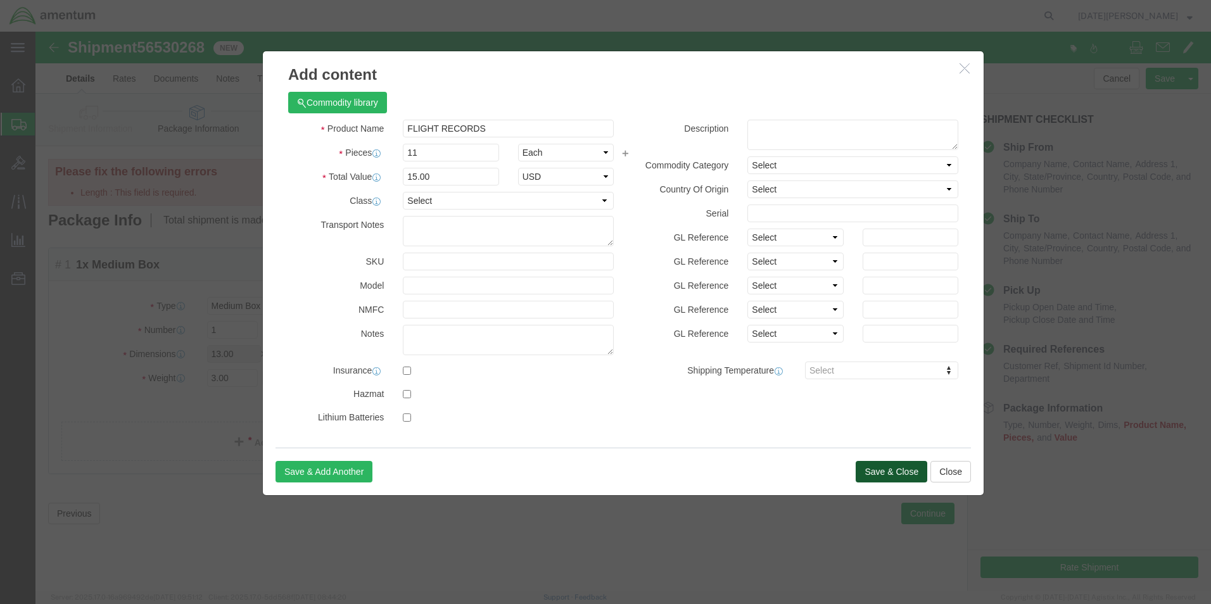
click button "Save & Close"
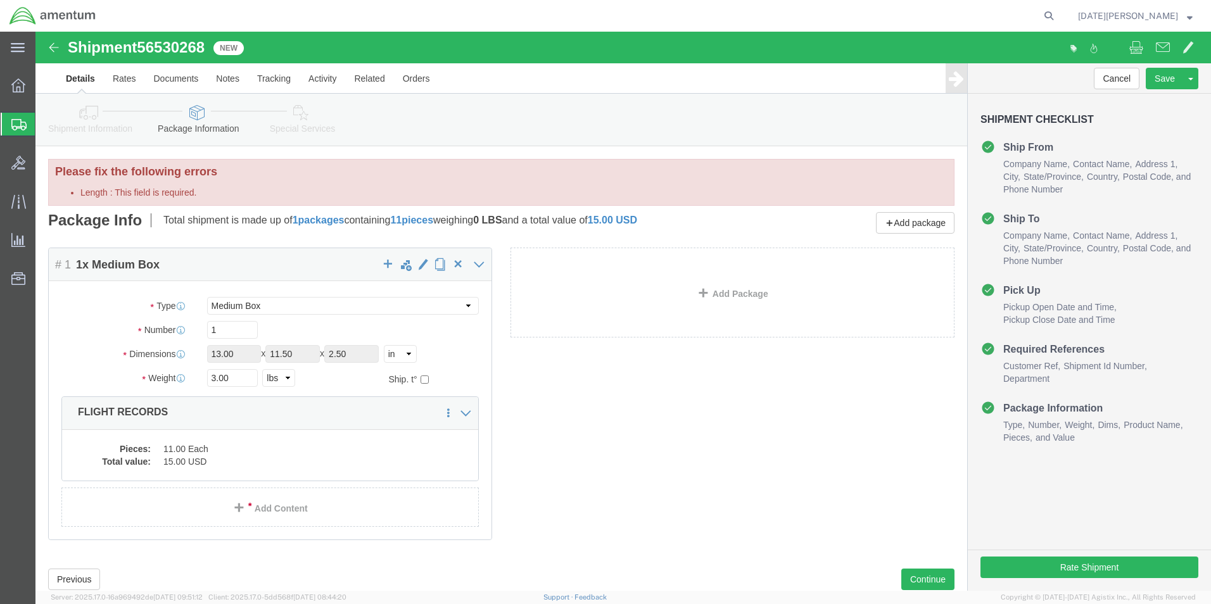
click div "Package Type Select Bale(s) Basket(s) Bolt(s) Bottle(s) Buckets Bulk Bundle(s) …"
click select "Select Bale(s) Basket(s) Bolt(s) Bottle(s) Buckets Bulk Bundle(s) Can(s) Cardbo…"
click button "Continue"
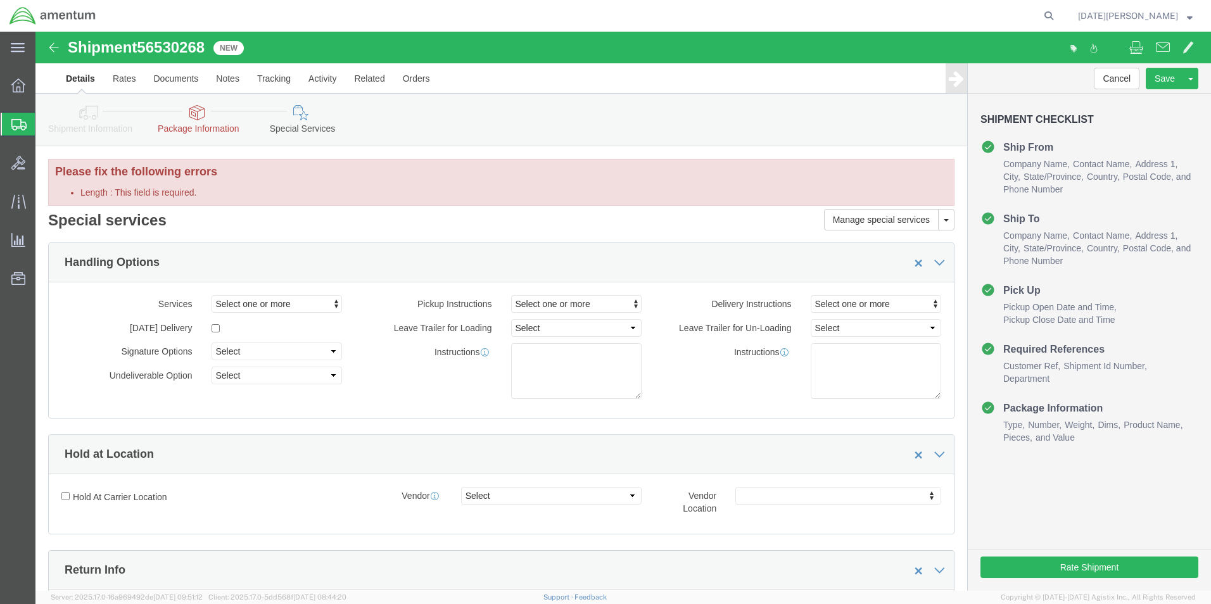
click icon
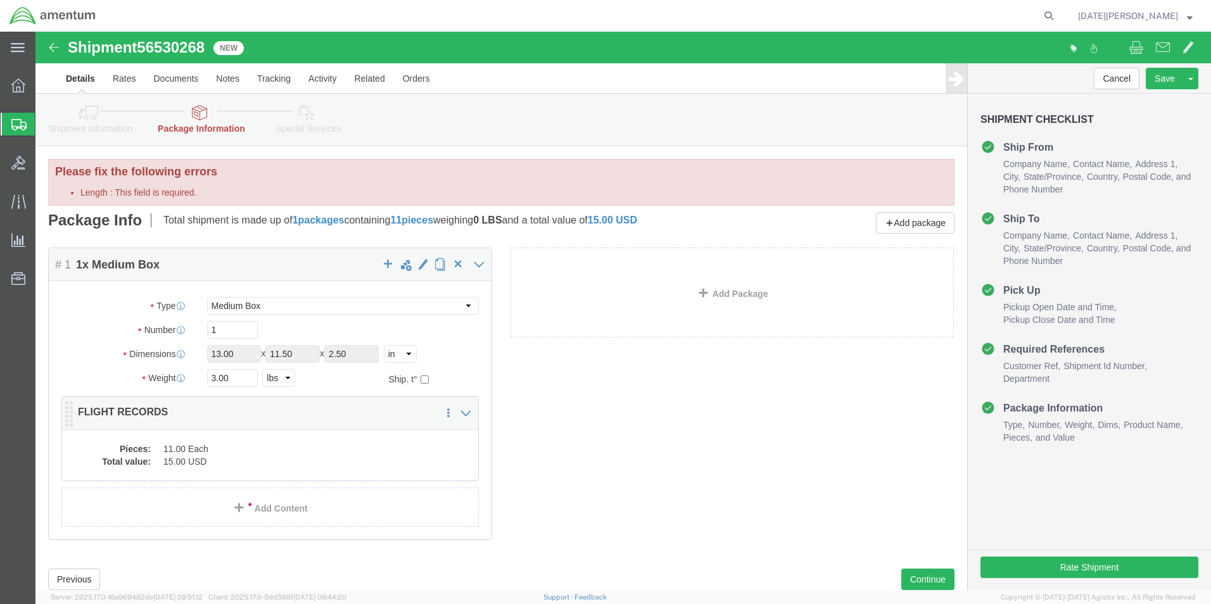
click dd "11.00 Each"
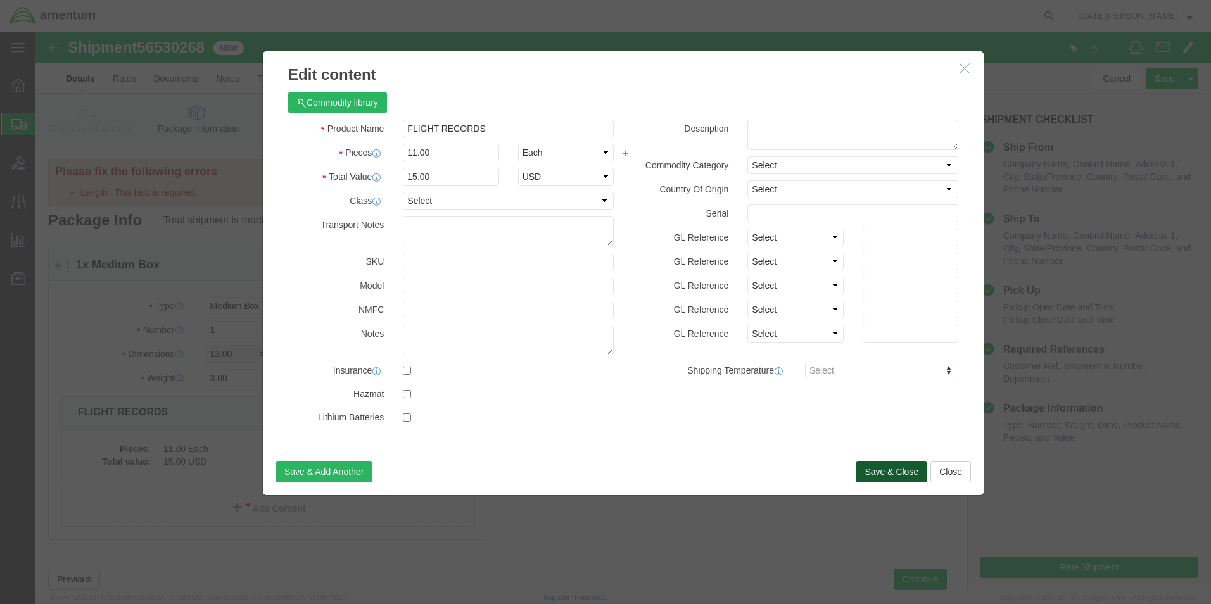
click button "Save & Close"
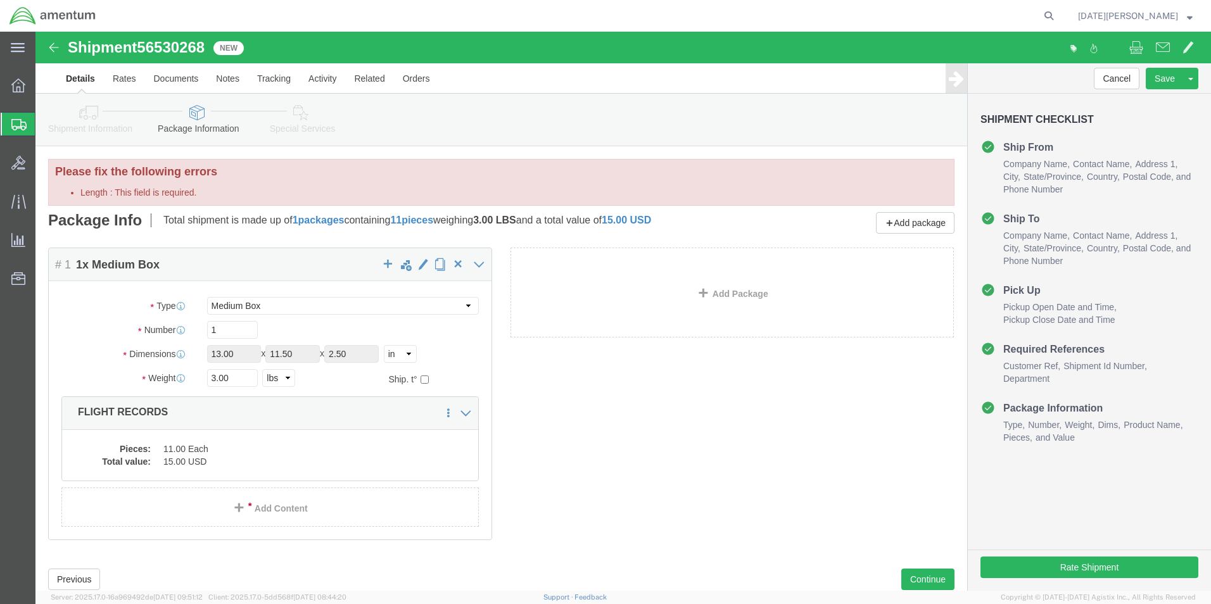
click div "Please fix the following errors Length : This field is required."
click input "13.00"
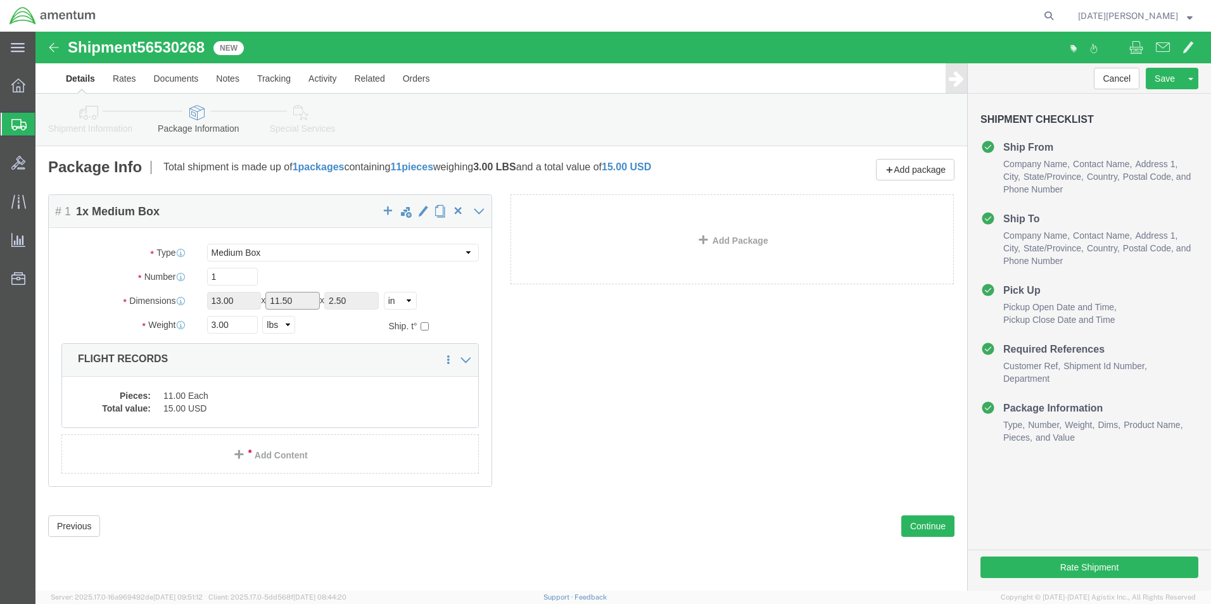
click div "Package Type Select Bale(s) Basket(s) Bolt(s) Bottle(s) Buckets Bulk Bundle(s) …"
click button "Rate Shipment"
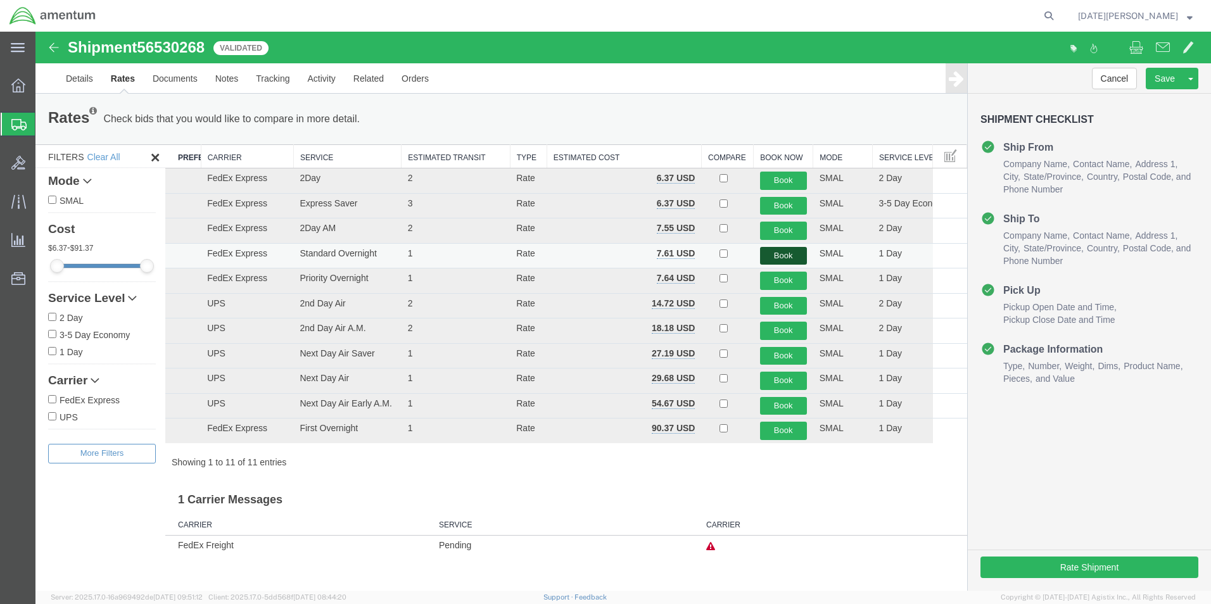
click at [786, 257] on button "Book" at bounding box center [783, 256] width 47 height 18
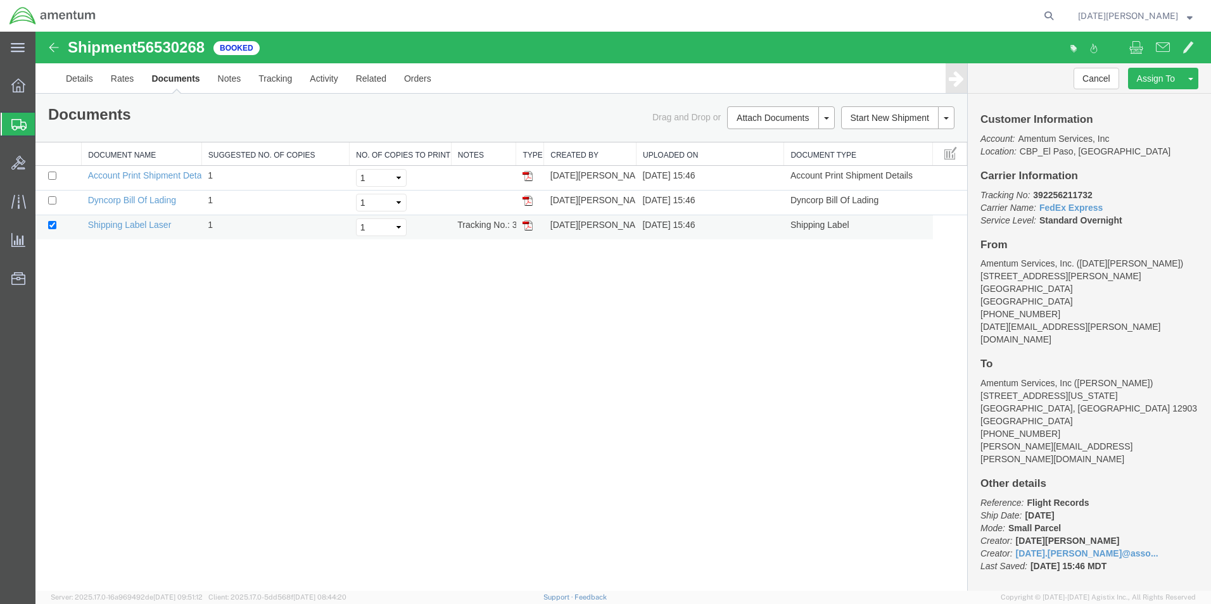
click at [527, 226] on img at bounding box center [528, 225] width 10 height 10
click at [0, 0] on span "Create from Template" at bounding box center [0, 0] width 0 height 0
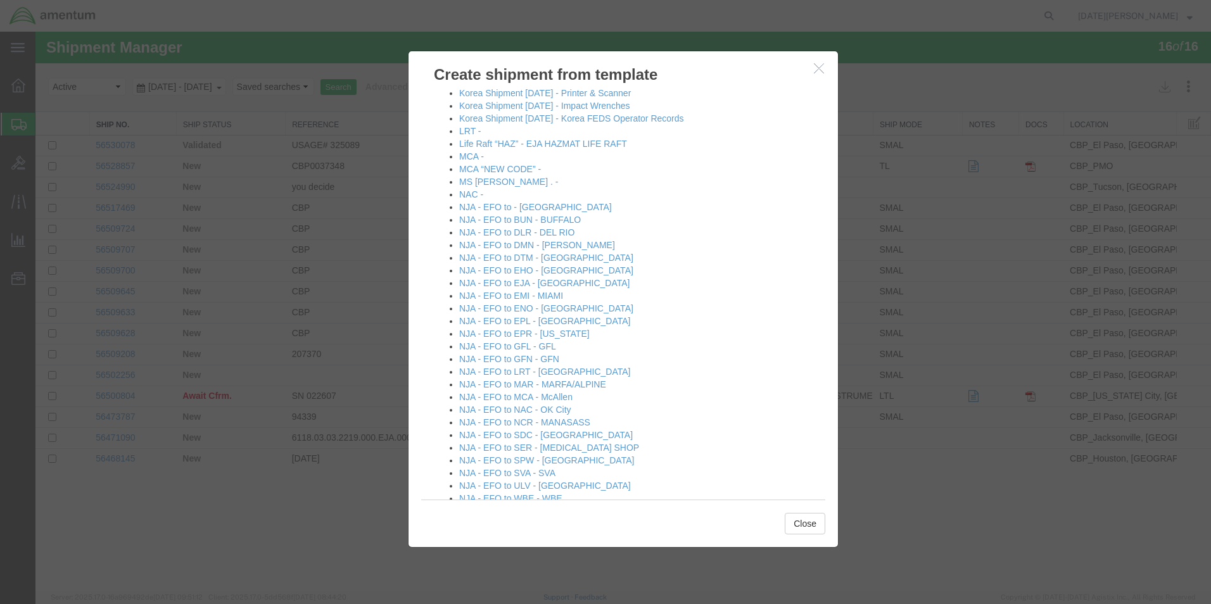
scroll to position [507, 0]
click at [520, 474] on link "NJA - EFO to SVA - SVA" at bounding box center [507, 472] width 96 height 10
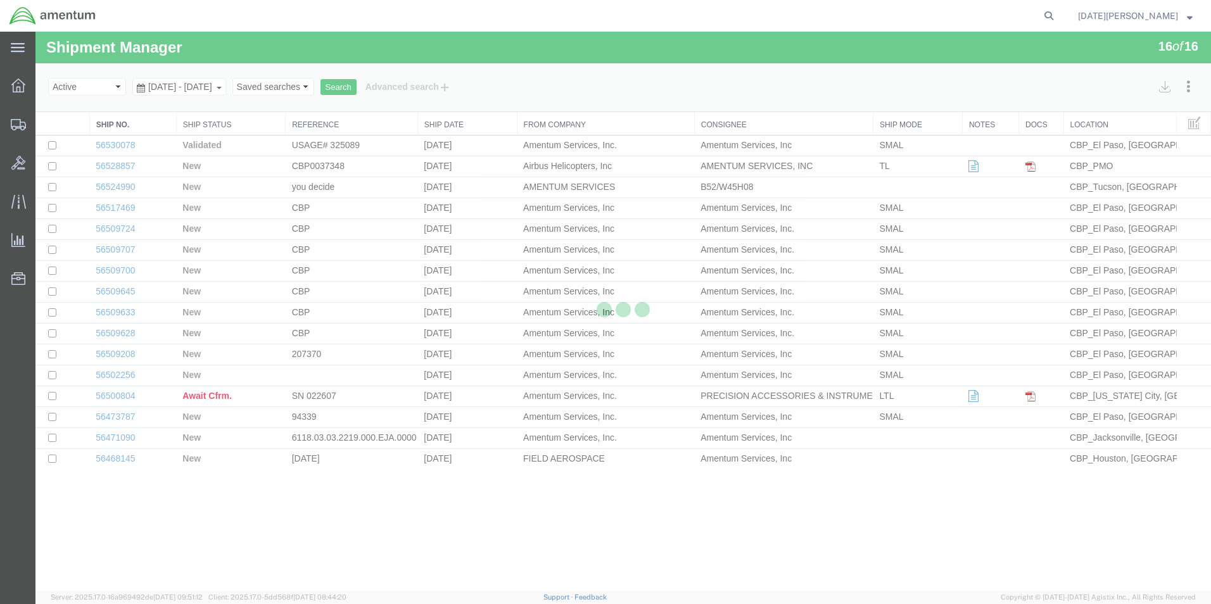
select select "49939"
select select "49948"
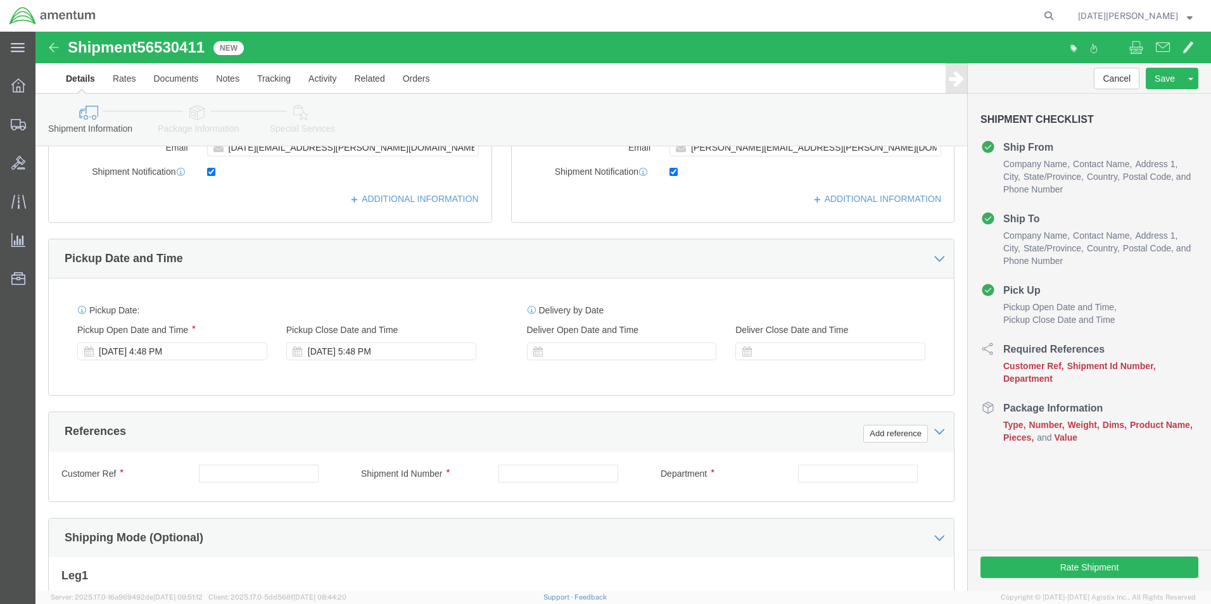
scroll to position [507, 0]
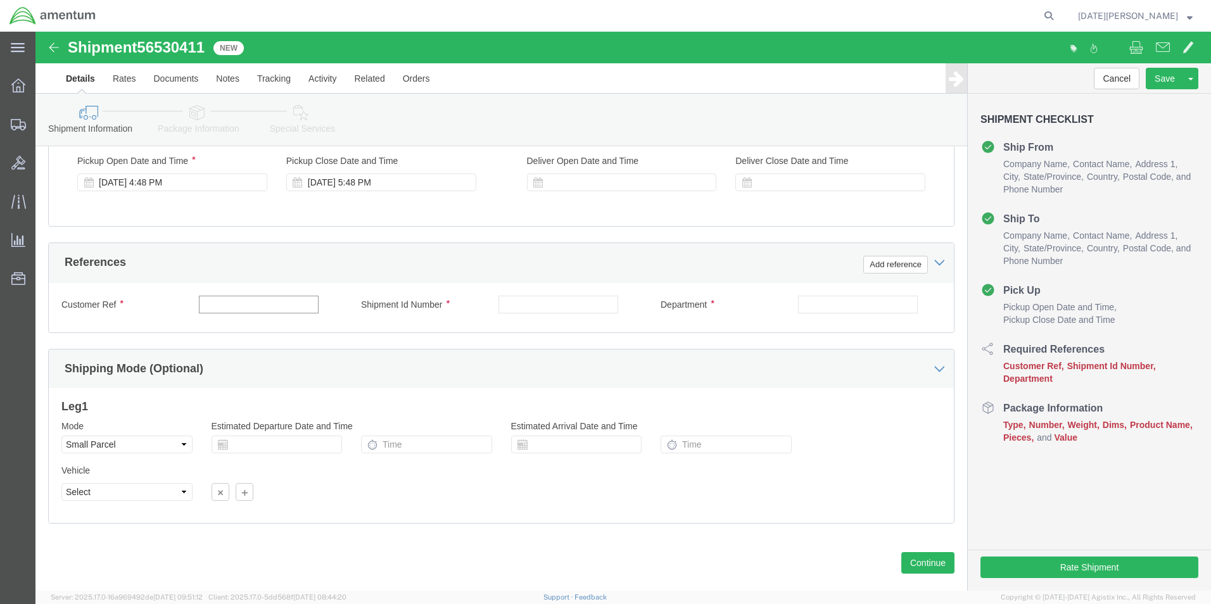
click input "text"
type input "USAGE# 325129"
paste input "USAGE# 325129"
type input "USAGE# 325129"
type input "CBP"
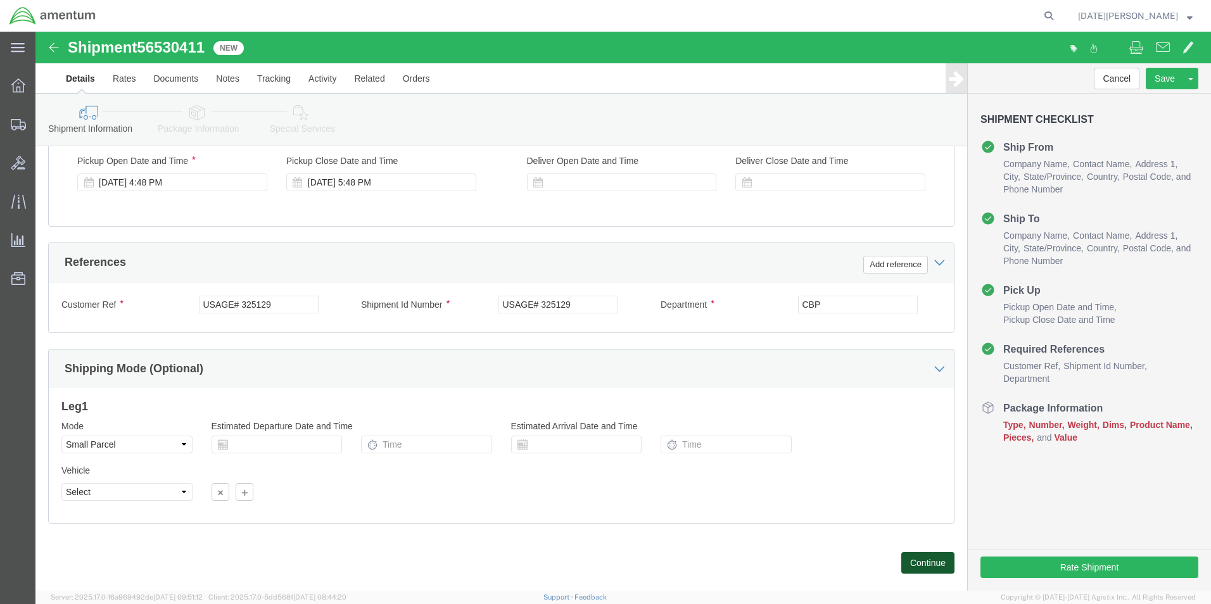
click button "Continue"
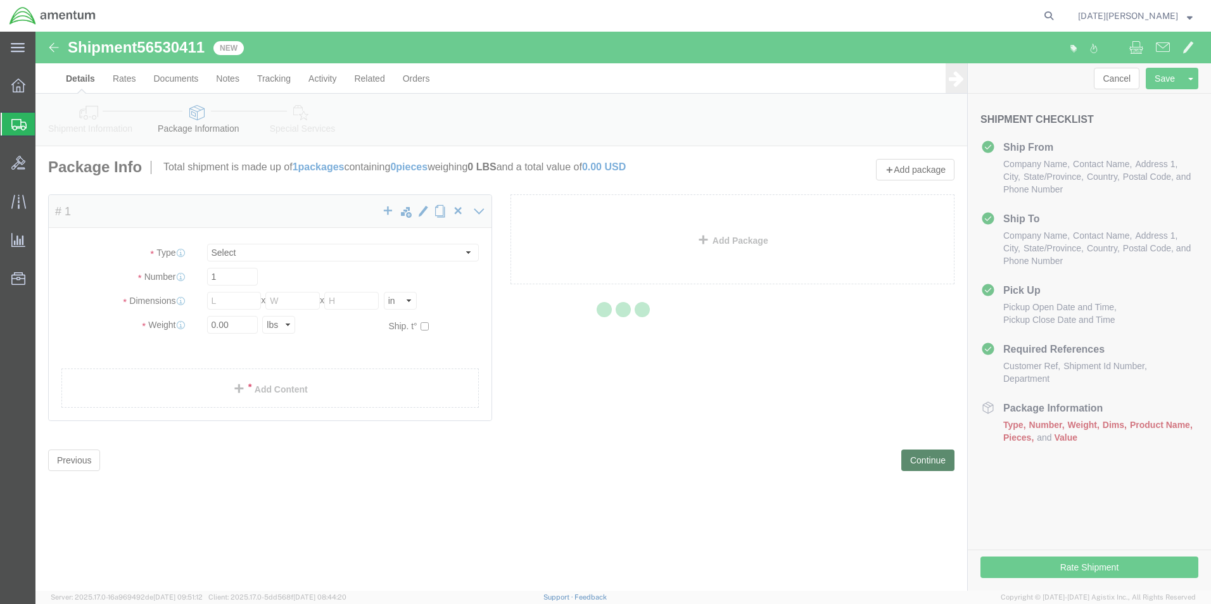
select select "YRPK"
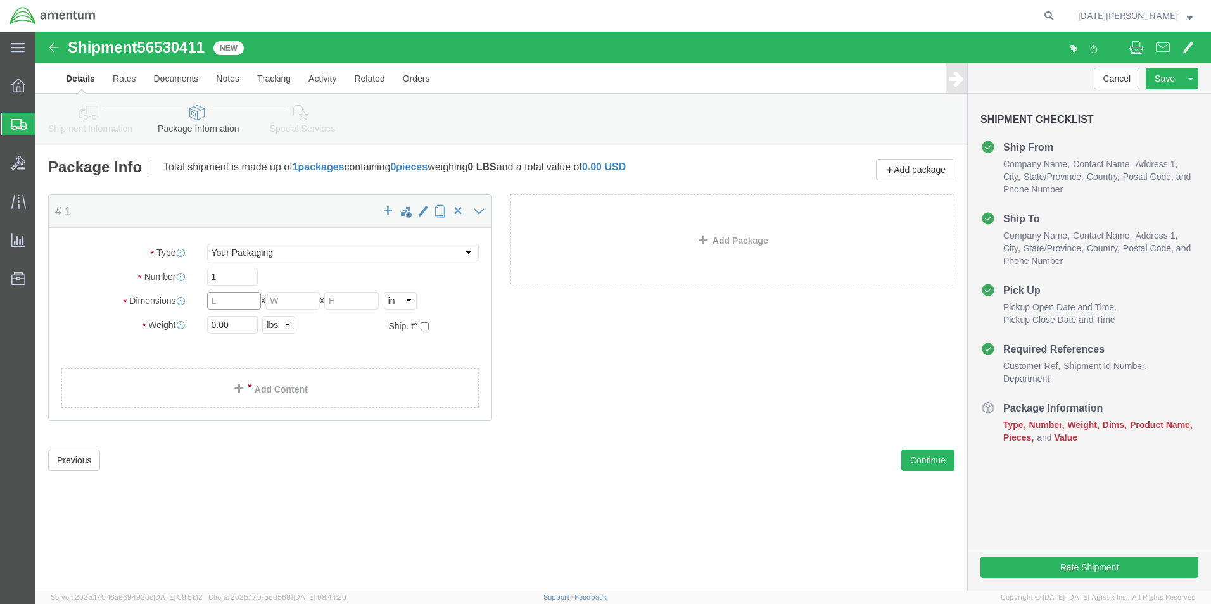
click input "text"
type input "8"
type input "4"
drag, startPoint x: 203, startPoint y: 298, endPoint x: 158, endPoint y: 302, distance: 45.1
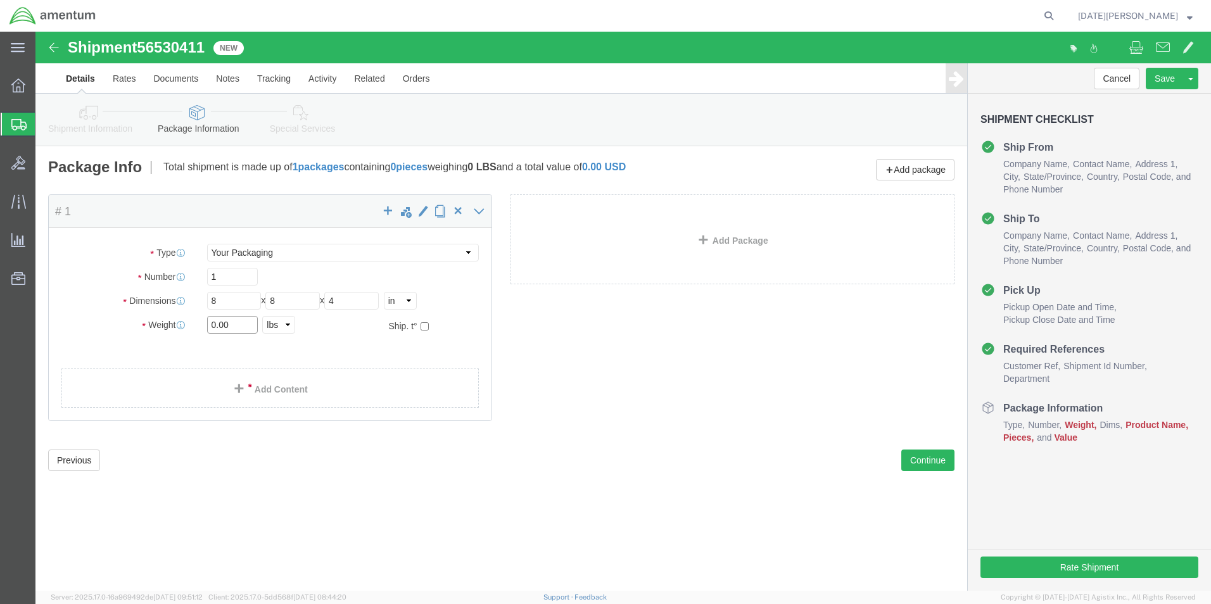
click div "Package Type Select Bale(s) Basket(s) Bolt(s) Bottle(s) Buckets Bulk Bundle(s) …"
type input "2.5"
click div "Please fix the following errors Ship From Location Location [GEOGRAPHIC_DATA], …"
click div "Package Content # 1 x Package Type Select Bale(s) Basket(s) Bolt(s) Bottle(s) B…"
click span
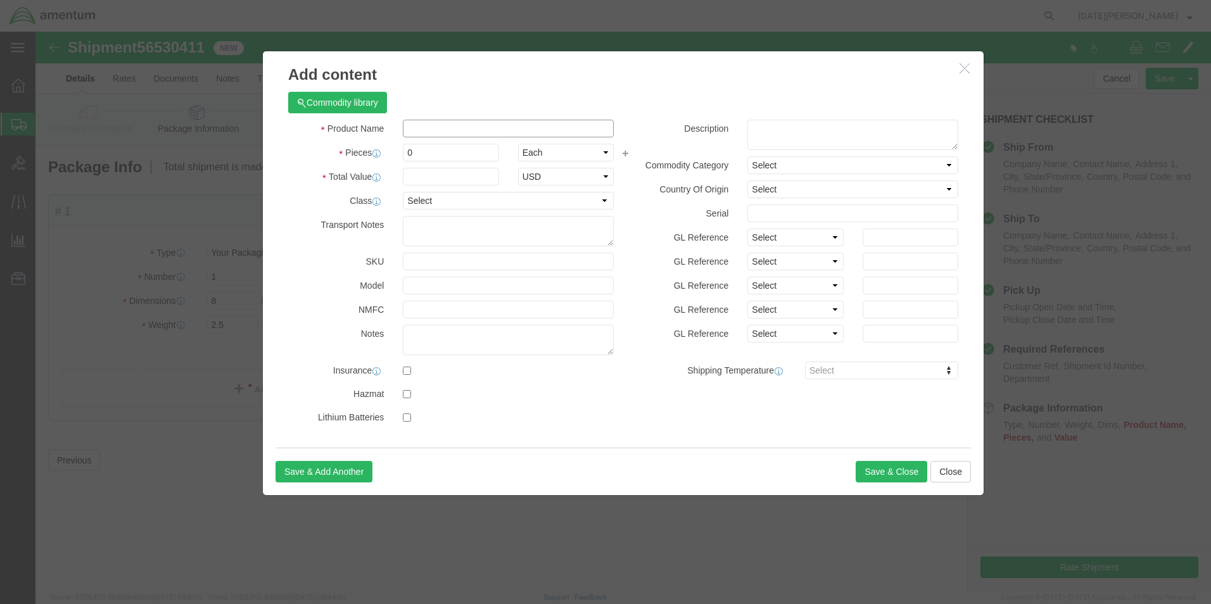
click input "text"
type input "A/C PARTS"
select select "US"
type input "A/C PARTS"
click input "0"
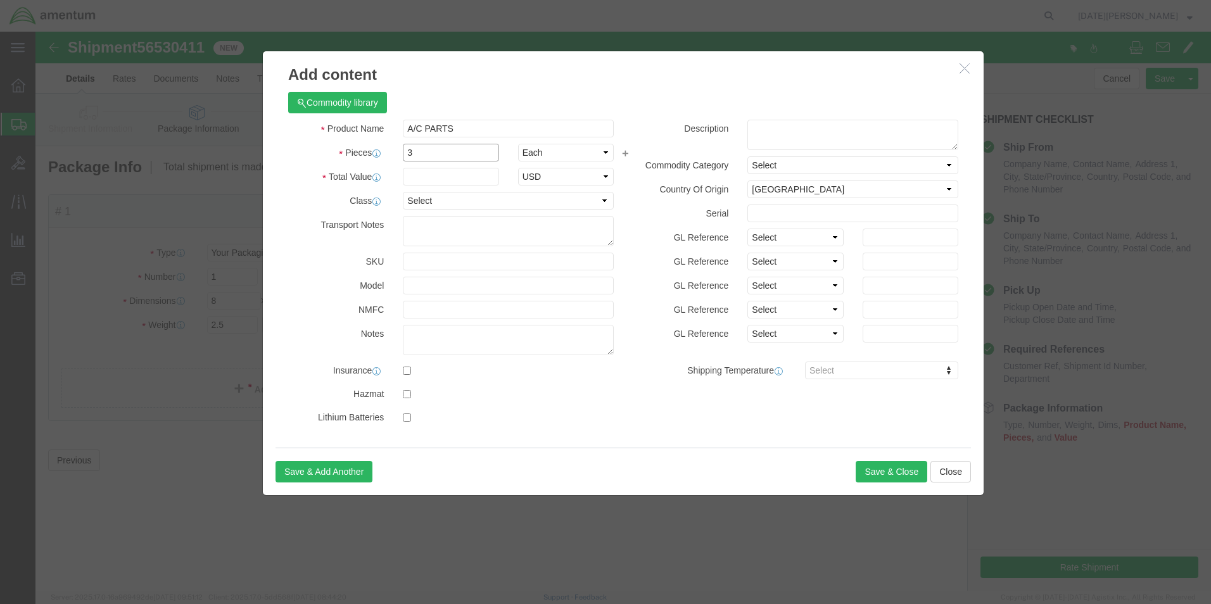
type input "3"
click input "text"
type input "60.00"
click button "Save & Close"
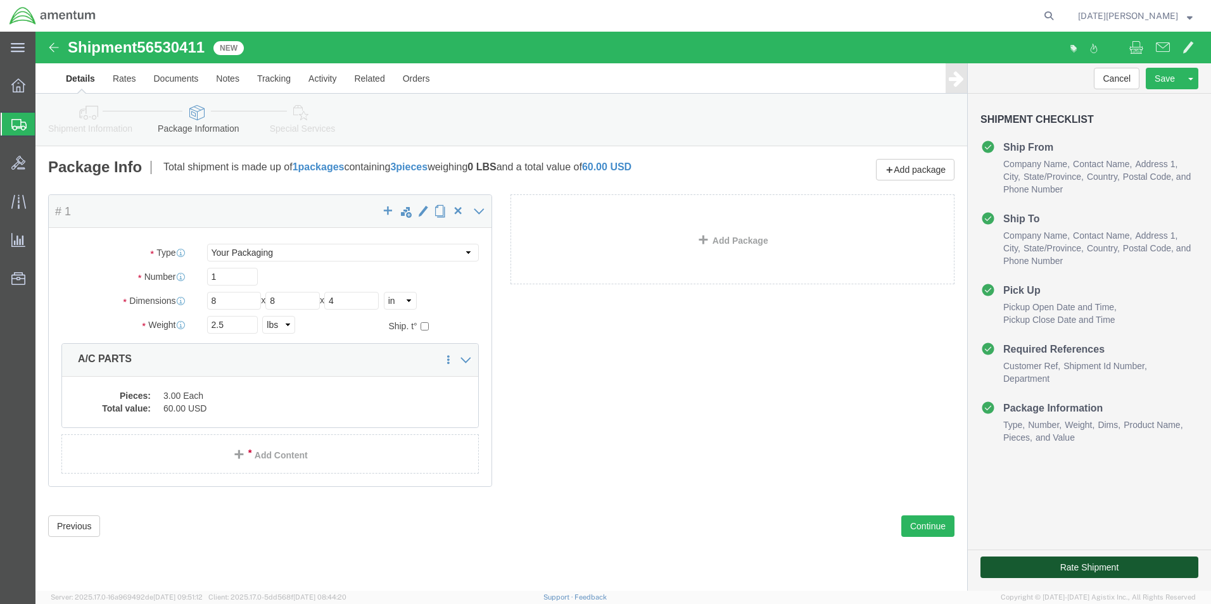
click button "Rate Shipment"
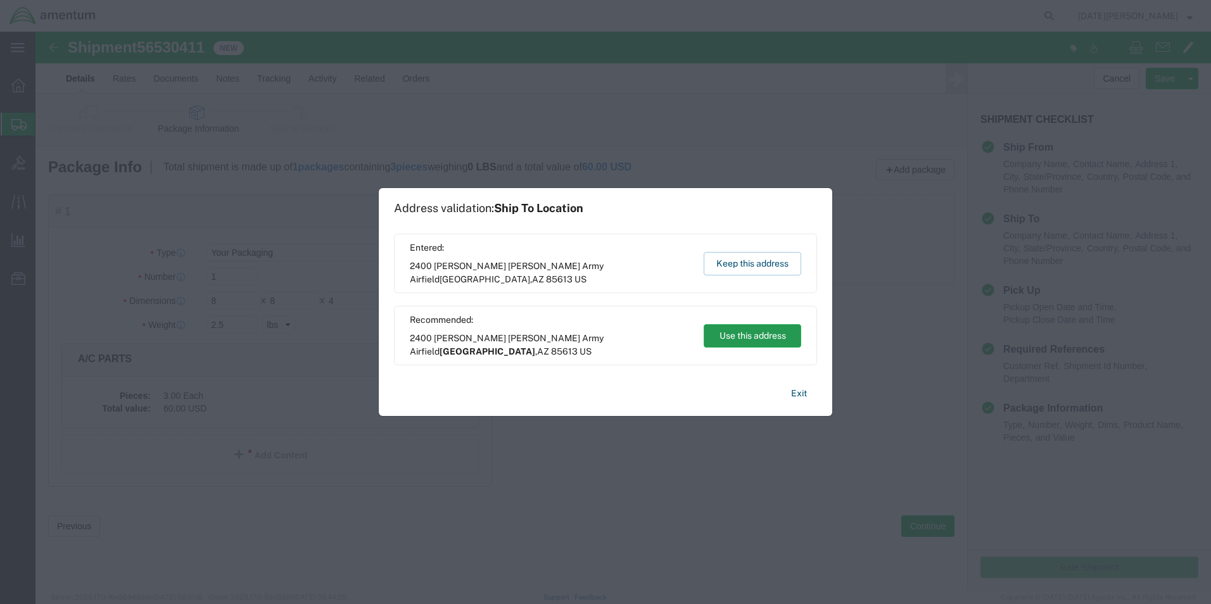
click at [746, 331] on button "Use this address" at bounding box center [753, 335] width 98 height 23
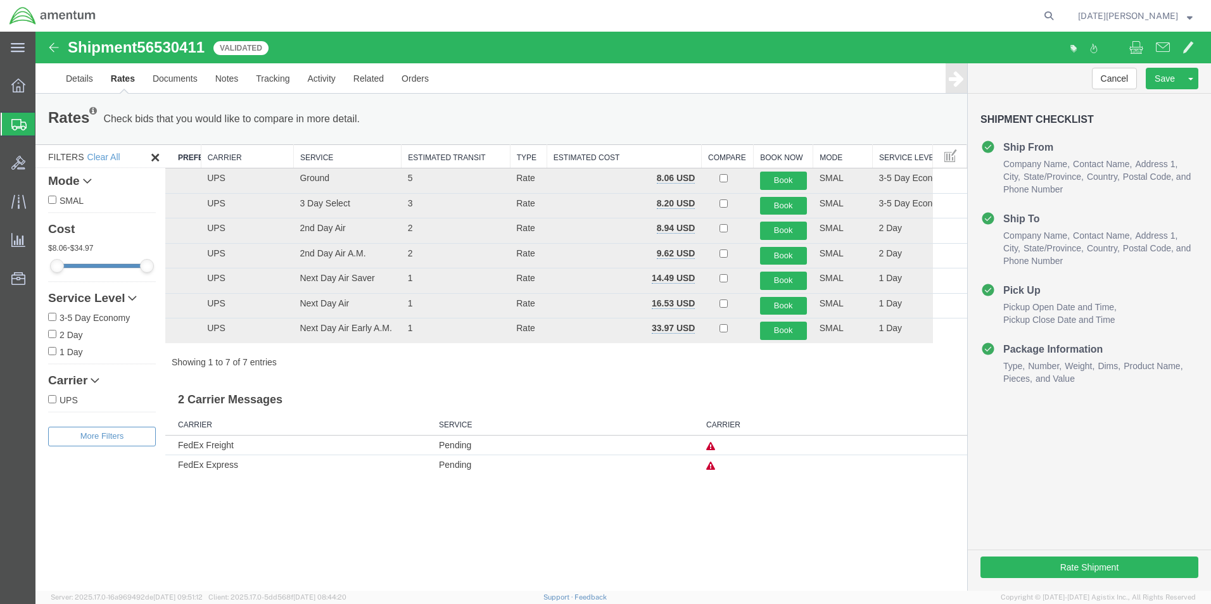
click at [221, 446] on td "FedEx Freight" at bounding box center [298, 446] width 267 height 20
click at [51, 50] on img at bounding box center [53, 47] width 15 height 15
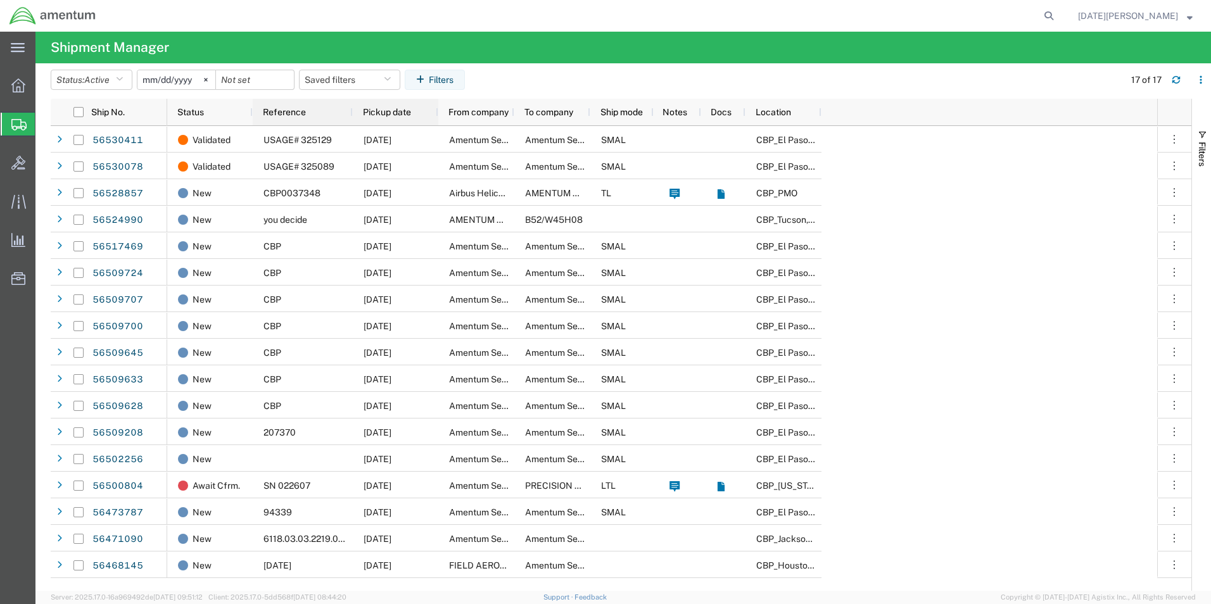
drag, startPoint x: 335, startPoint y: 114, endPoint x: 352, endPoint y: 118, distance: 18.3
click at [352, 118] on div at bounding box center [352, 112] width 5 height 27
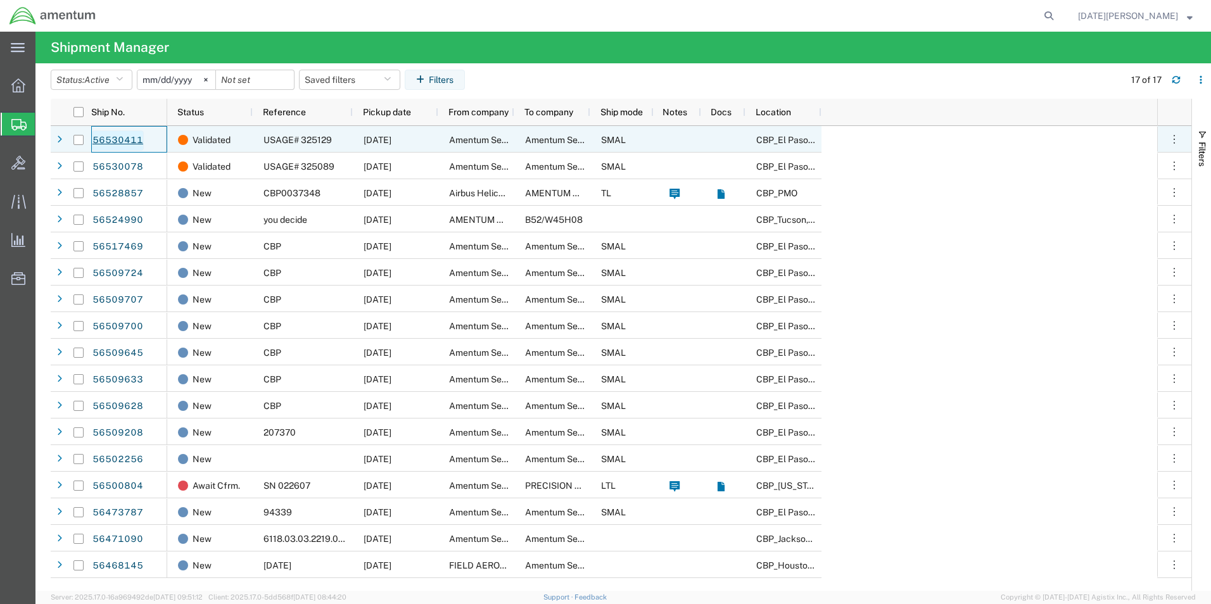
click at [127, 139] on link "56530411" at bounding box center [118, 141] width 52 height 20
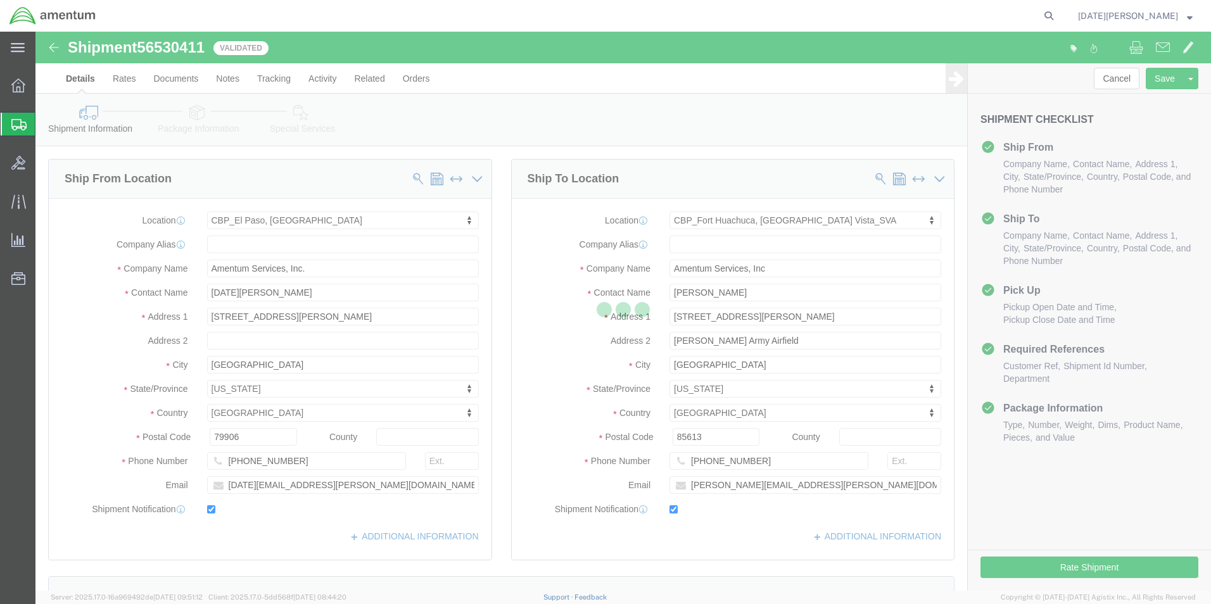
select select "49939"
select select "49948"
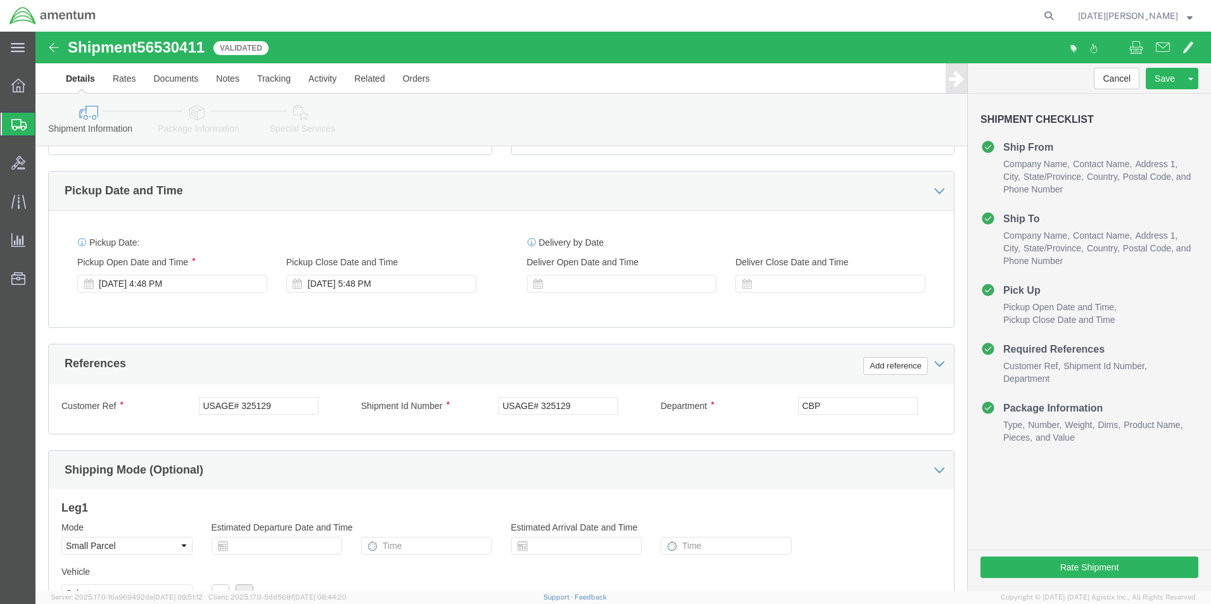
scroll to position [443, 0]
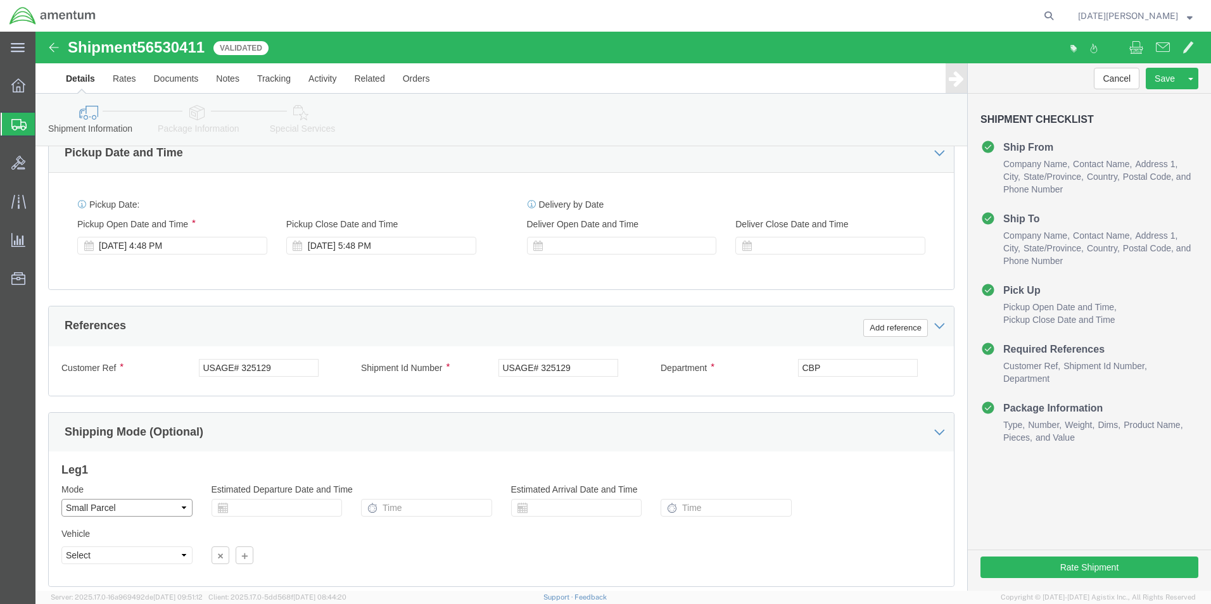
click select "Select Air Less than Truckload Multi-Leg Ocean Freight Rail Small Parcel Truckl…"
click div "Vehicle Select Size Select Container Number 1 Owner Select Shipper Vessel"
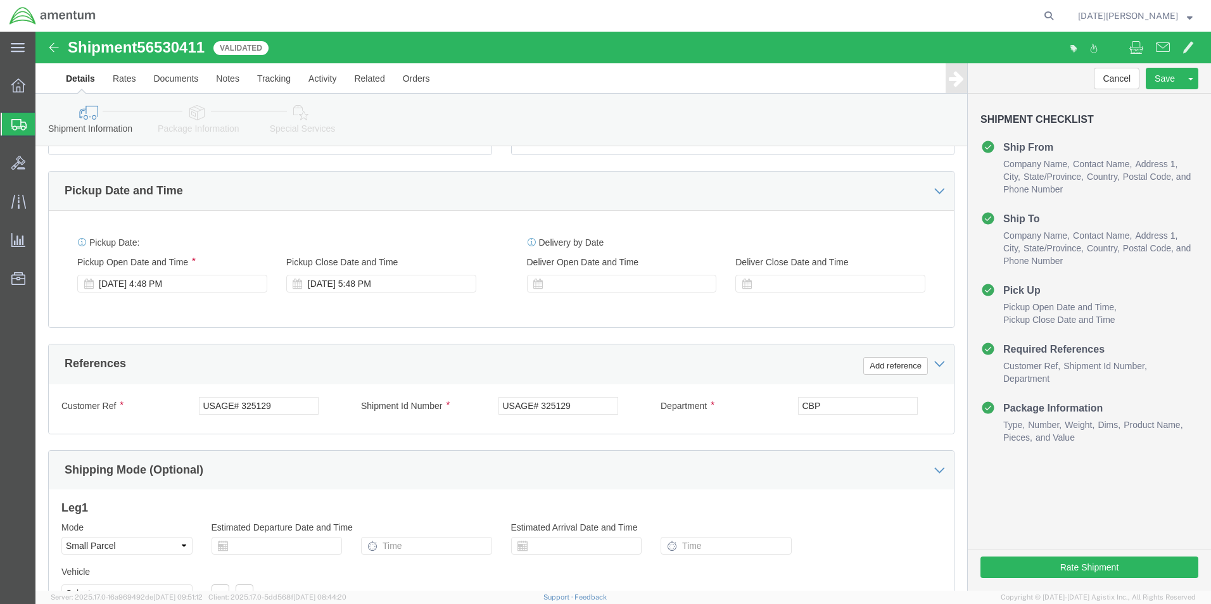
scroll to position [528, 0]
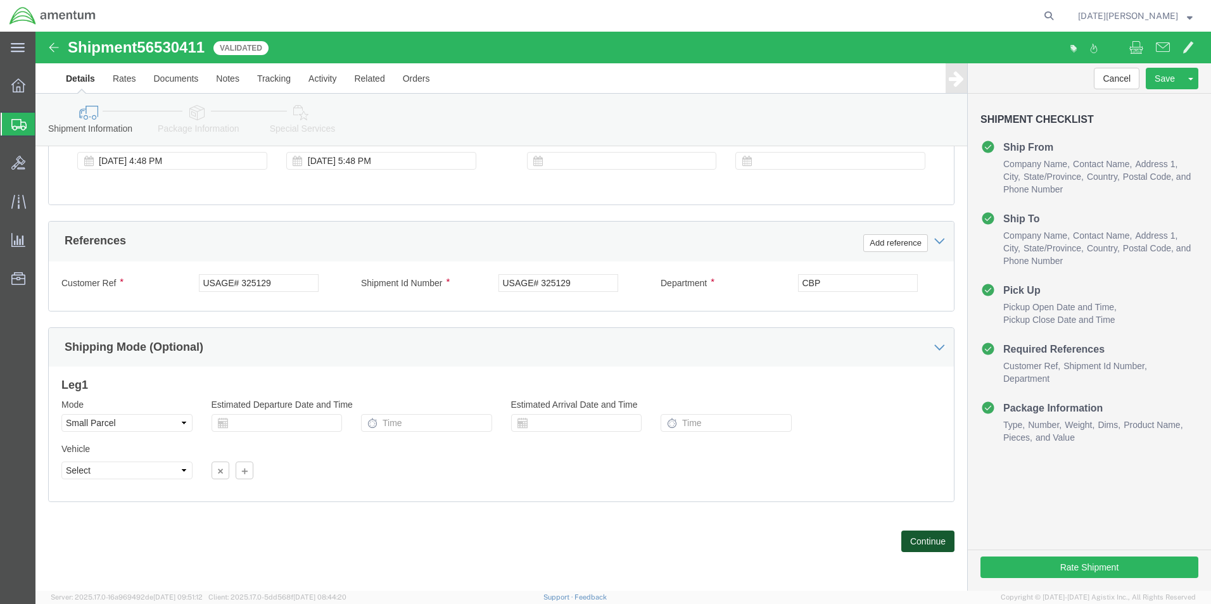
click button "Continue"
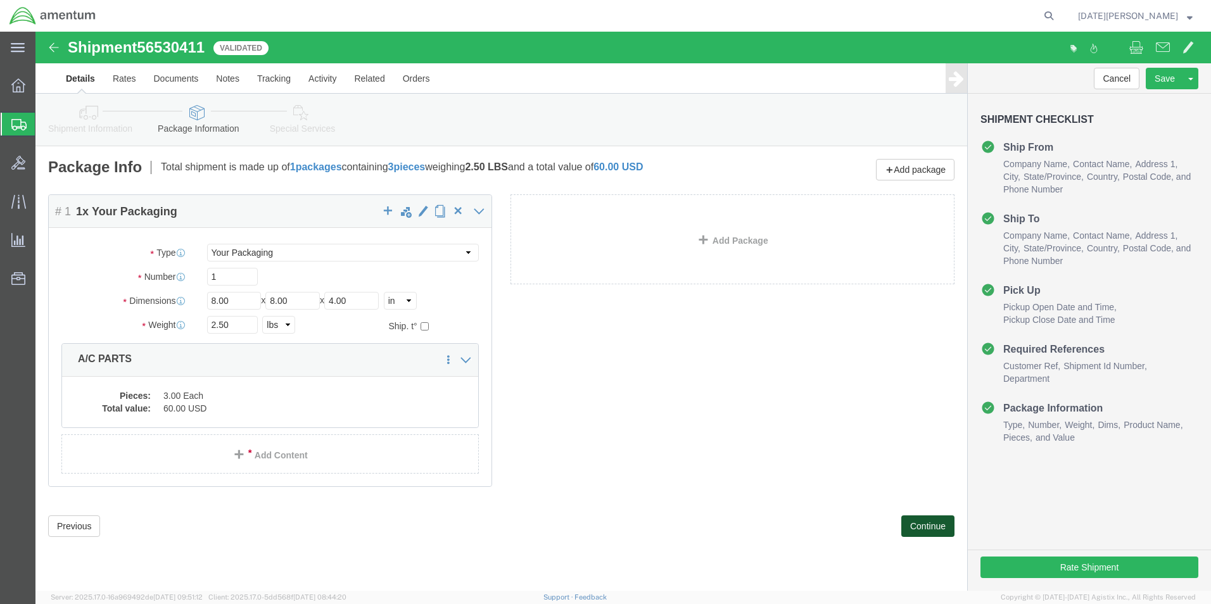
scroll to position [0, 0]
click span
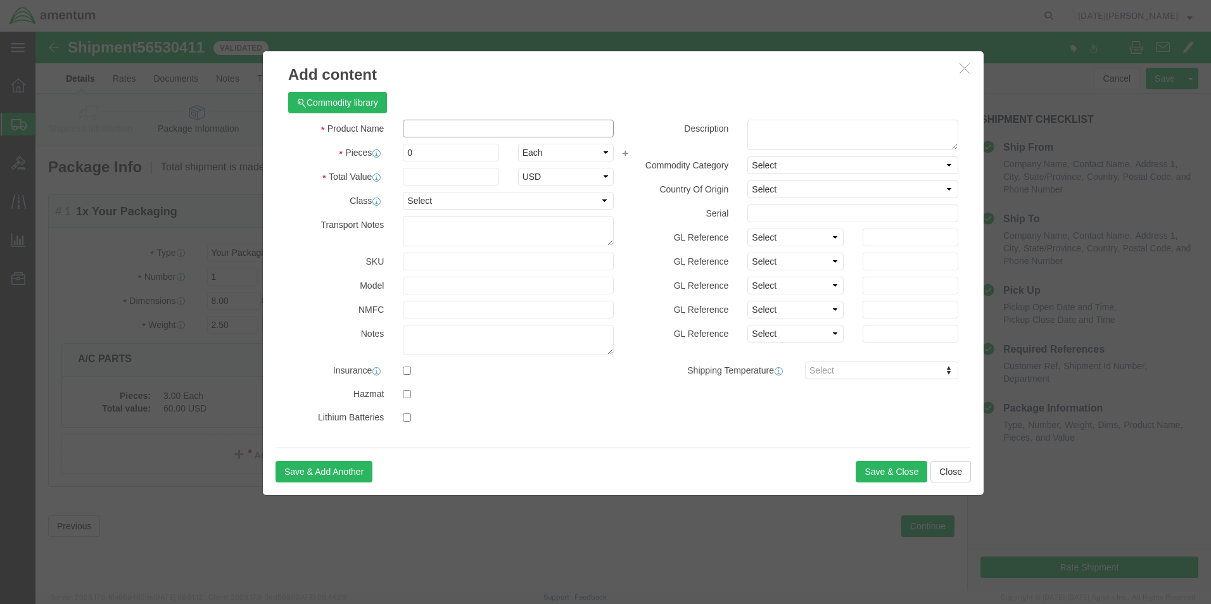
click input "text"
type input "A/C PARTS"
select select "US"
click input "0"
click button "Close"
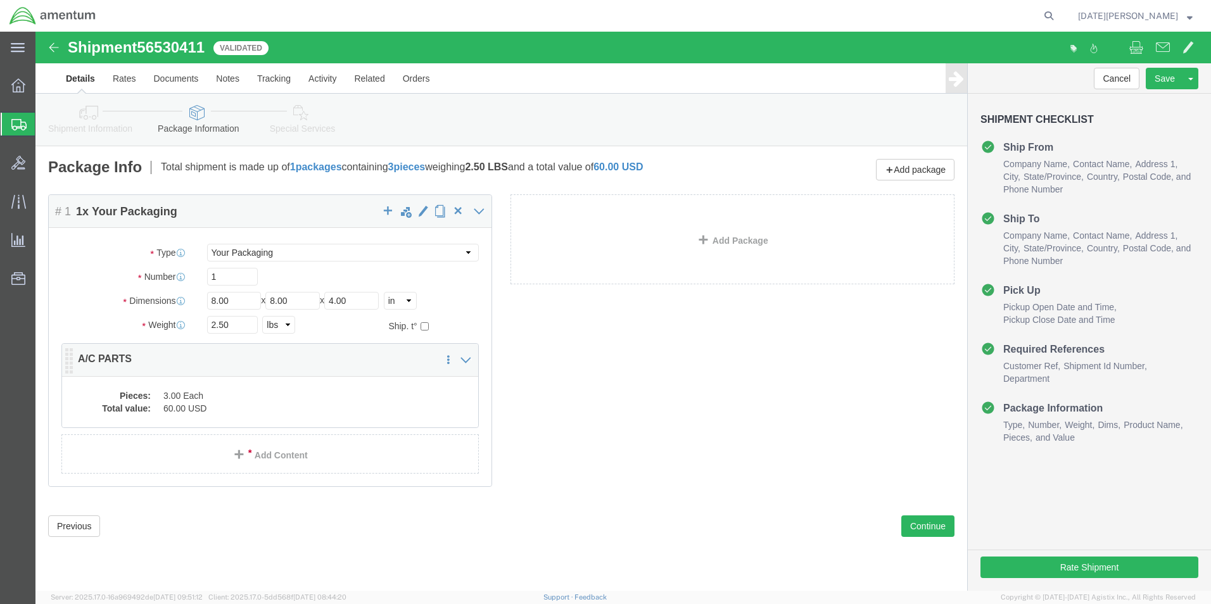
click dd "60.00 USD"
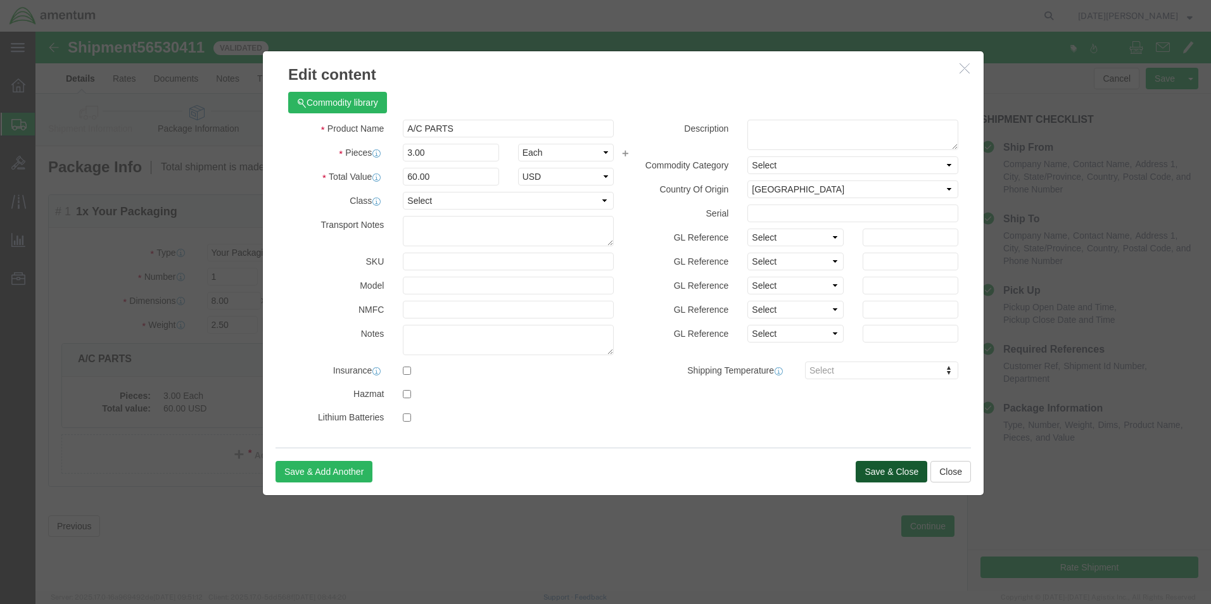
click button "Save & Close"
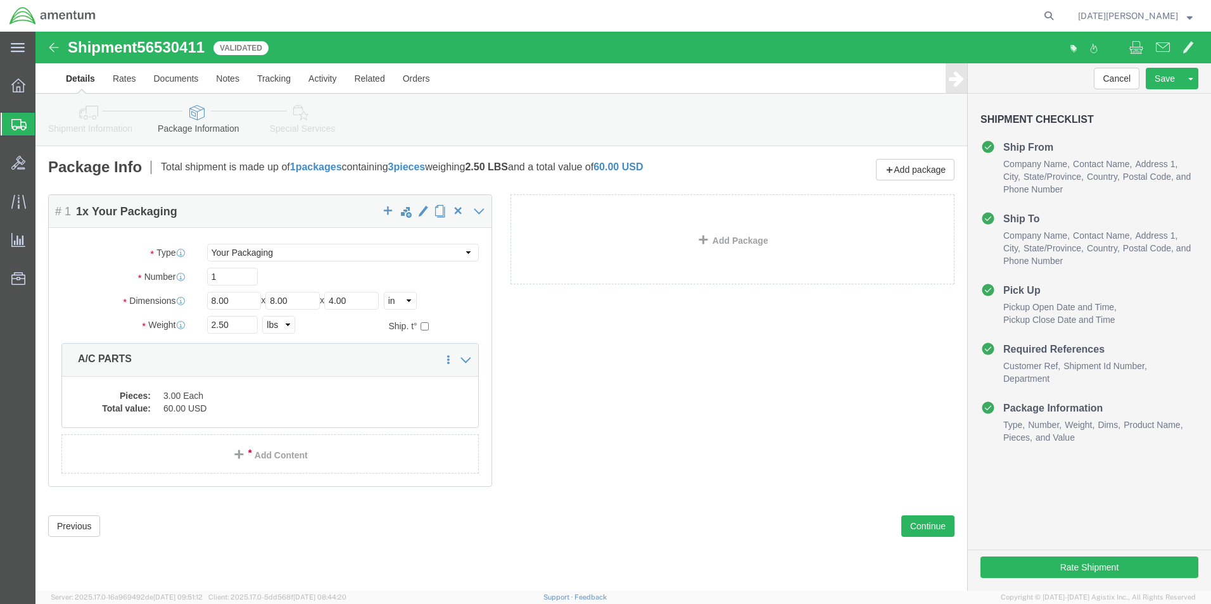
click div "Package Content # 1 1 x Your Packaging Package Type Select Bale(s) Basket(s) Bo…"
click button "Rate Shipment"
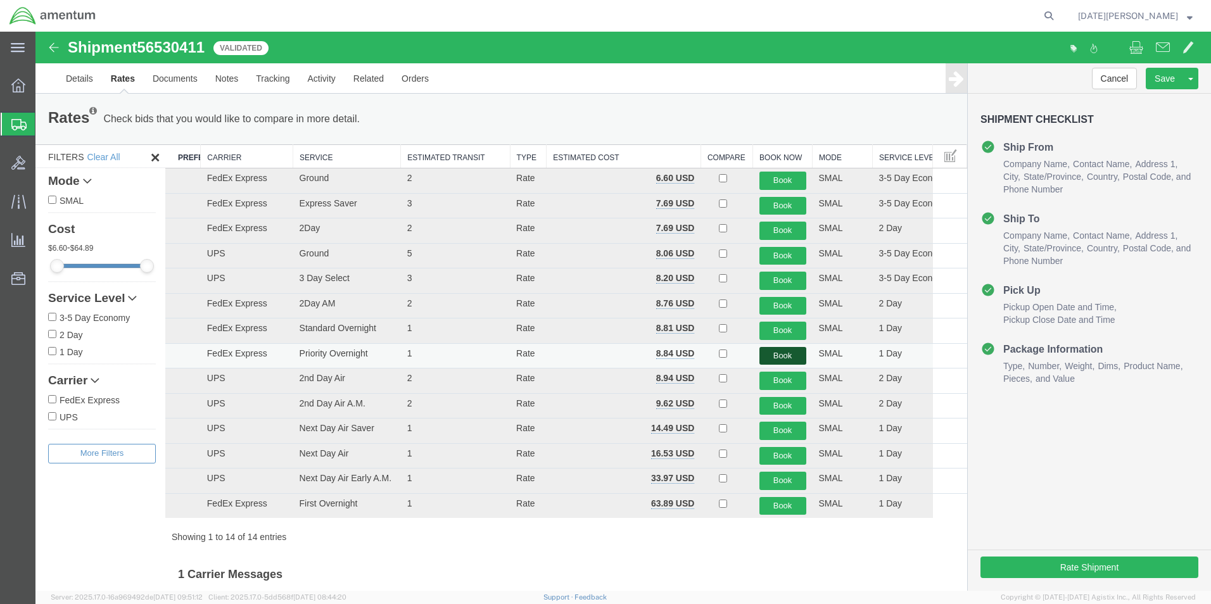
click at [775, 360] on button "Book" at bounding box center [783, 356] width 47 height 18
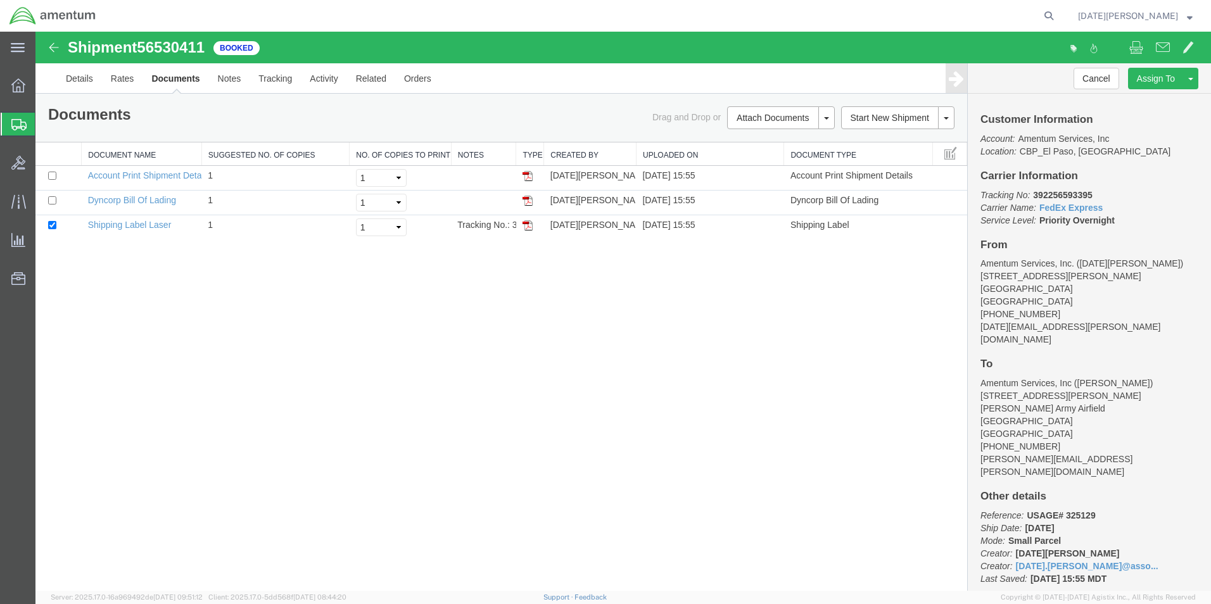
click at [533, 411] on div "Shipment 56530411 3 of 3 Booked Details Rates Documents Notes Tracking Activity…" at bounding box center [623, 311] width 1176 height 559
click at [531, 226] on img at bounding box center [528, 225] width 10 height 10
